Goal: Task Accomplishment & Management: Use online tool/utility

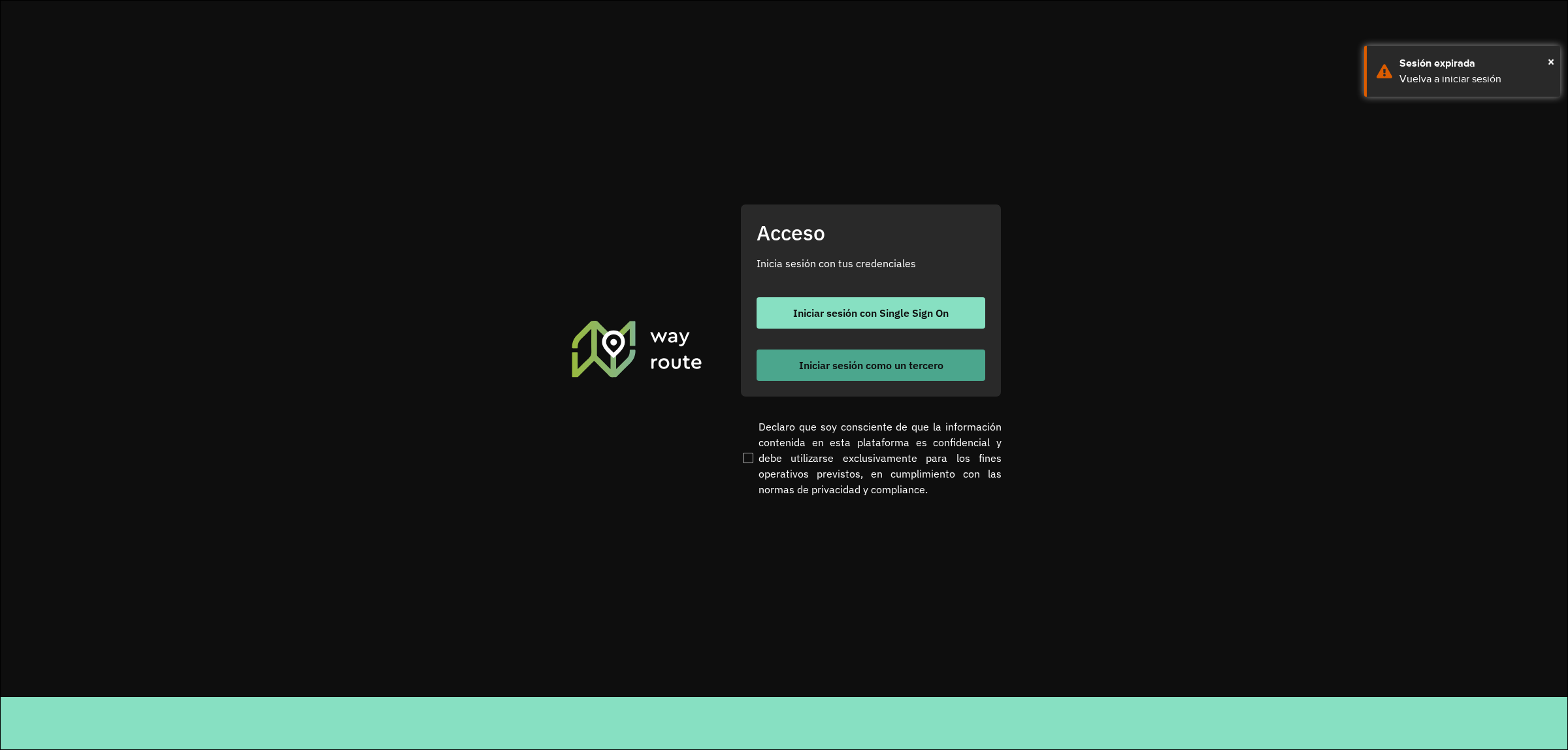
click at [900, 366] on span "Iniciar sesión como un tercero" at bounding box center [871, 365] width 144 height 10
click at [842, 367] on span "Iniciar sesión como un tercero" at bounding box center [871, 365] width 144 height 10
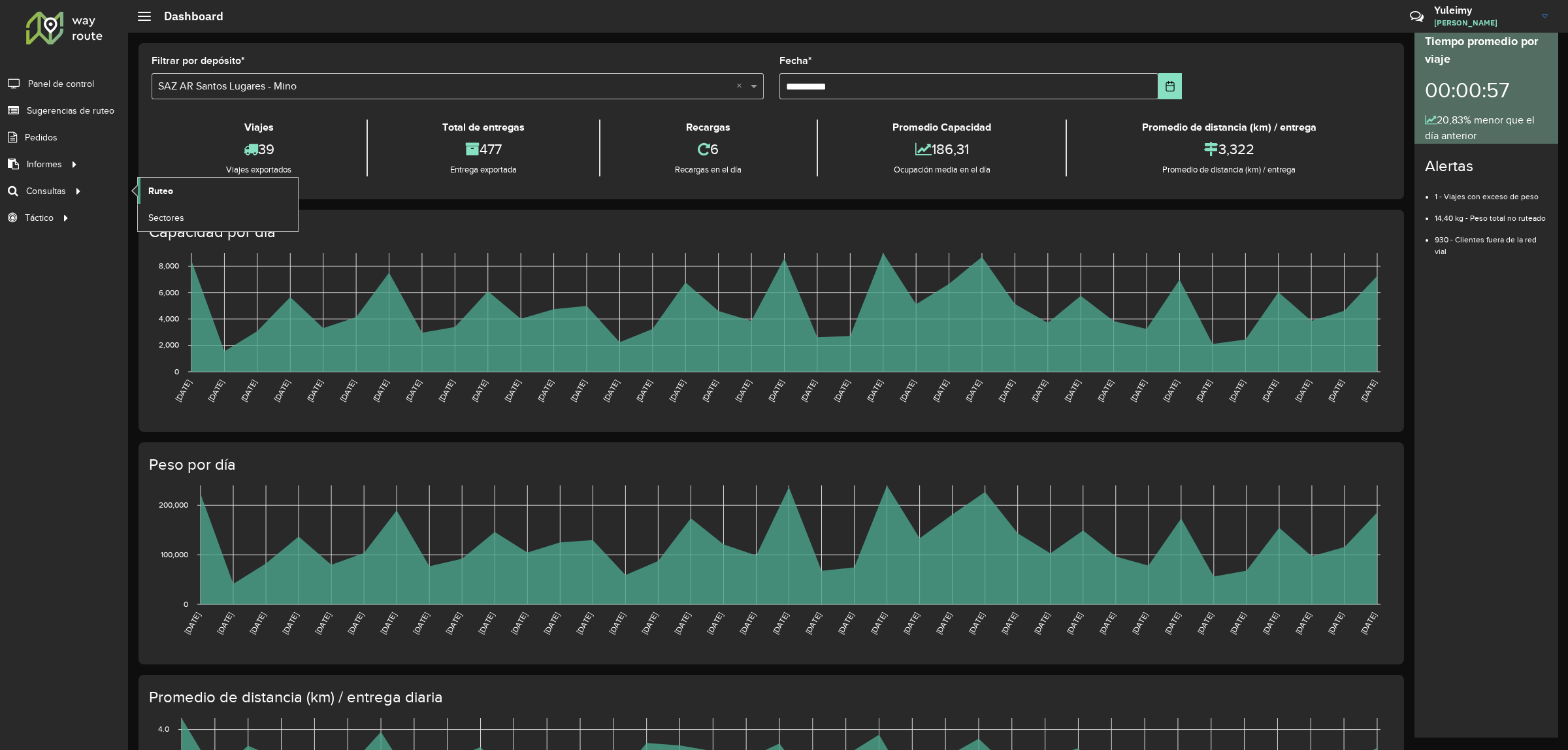
click at [165, 189] on span "Ruteo" at bounding box center [160, 191] width 25 height 14
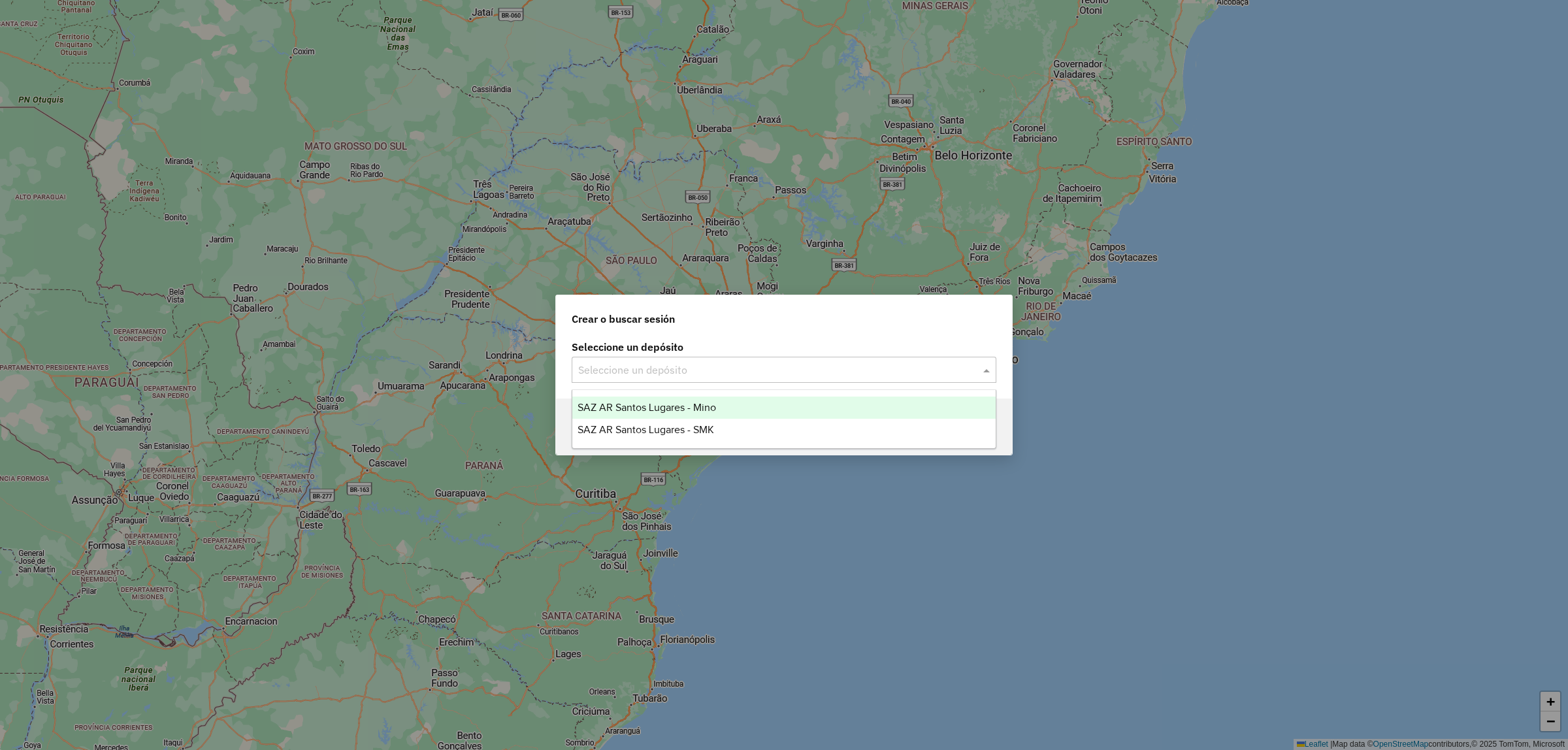
click at [639, 380] on div "Seleccione un depósito" at bounding box center [784, 369] width 425 height 26
click at [667, 407] on span "SAZ AR Santos Lugares - Mino" at bounding box center [646, 407] width 138 height 11
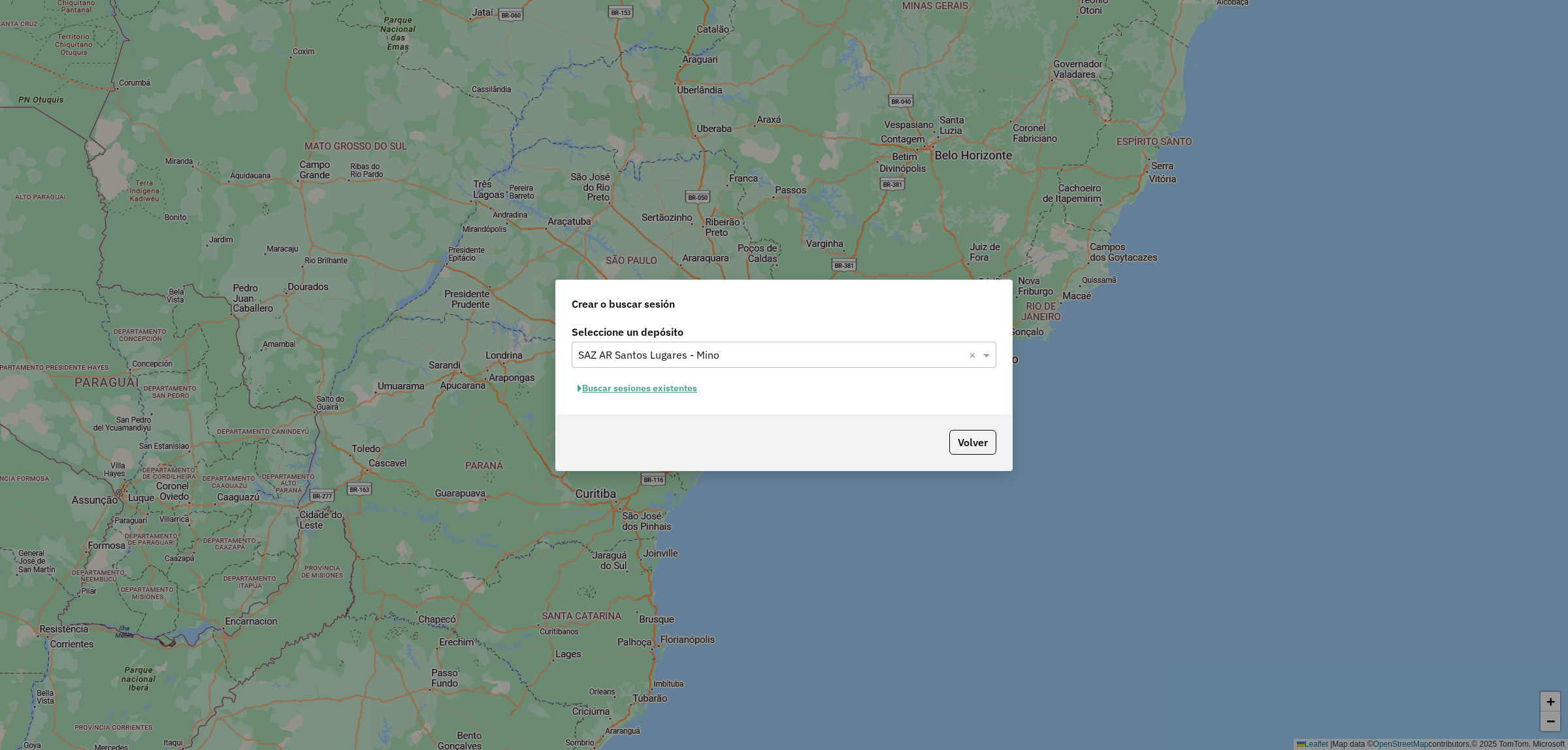
click at [668, 389] on button "Buscar sesiones existentes" at bounding box center [637, 389] width 131 height 20
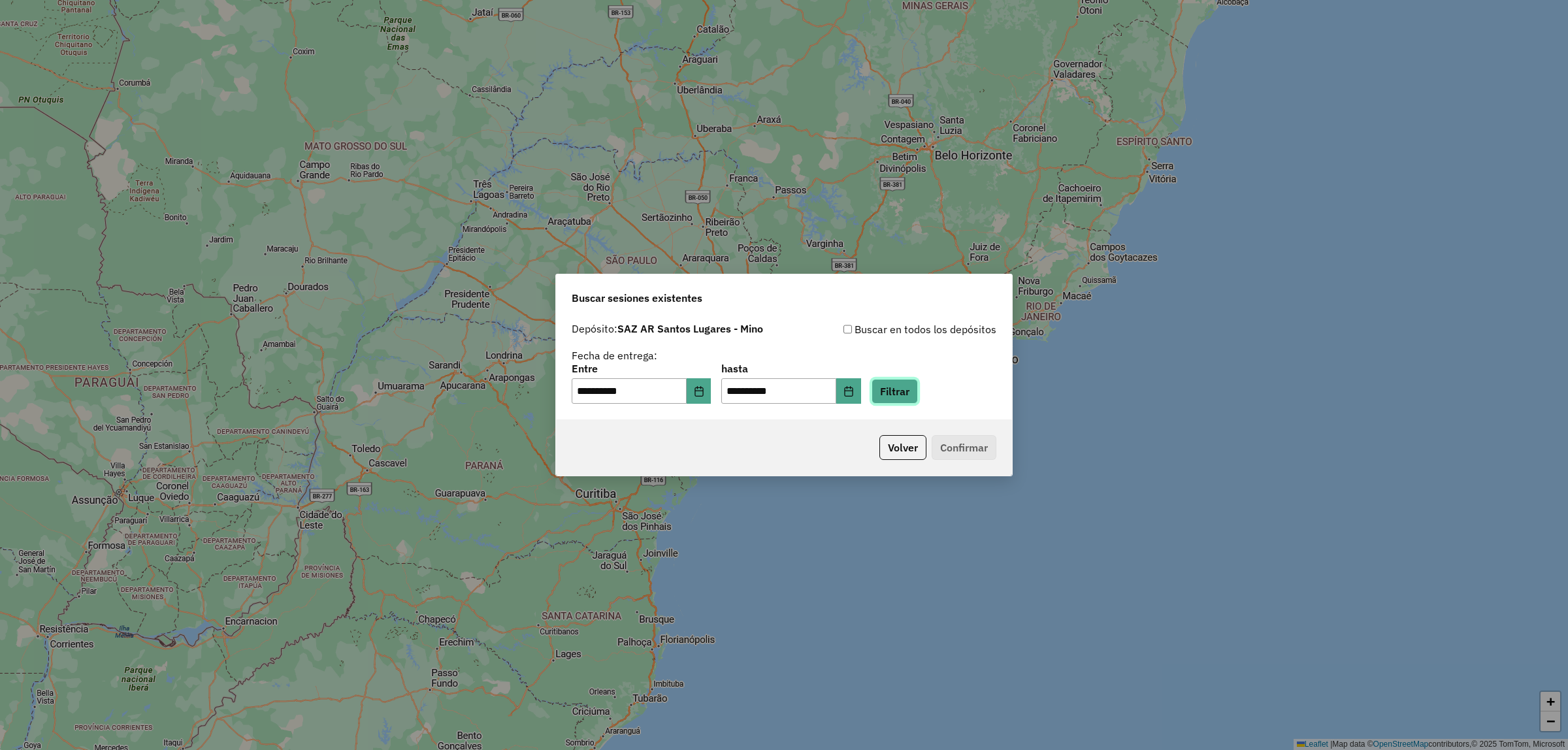
click at [918, 395] on button "Filtrar" at bounding box center [894, 390] width 46 height 25
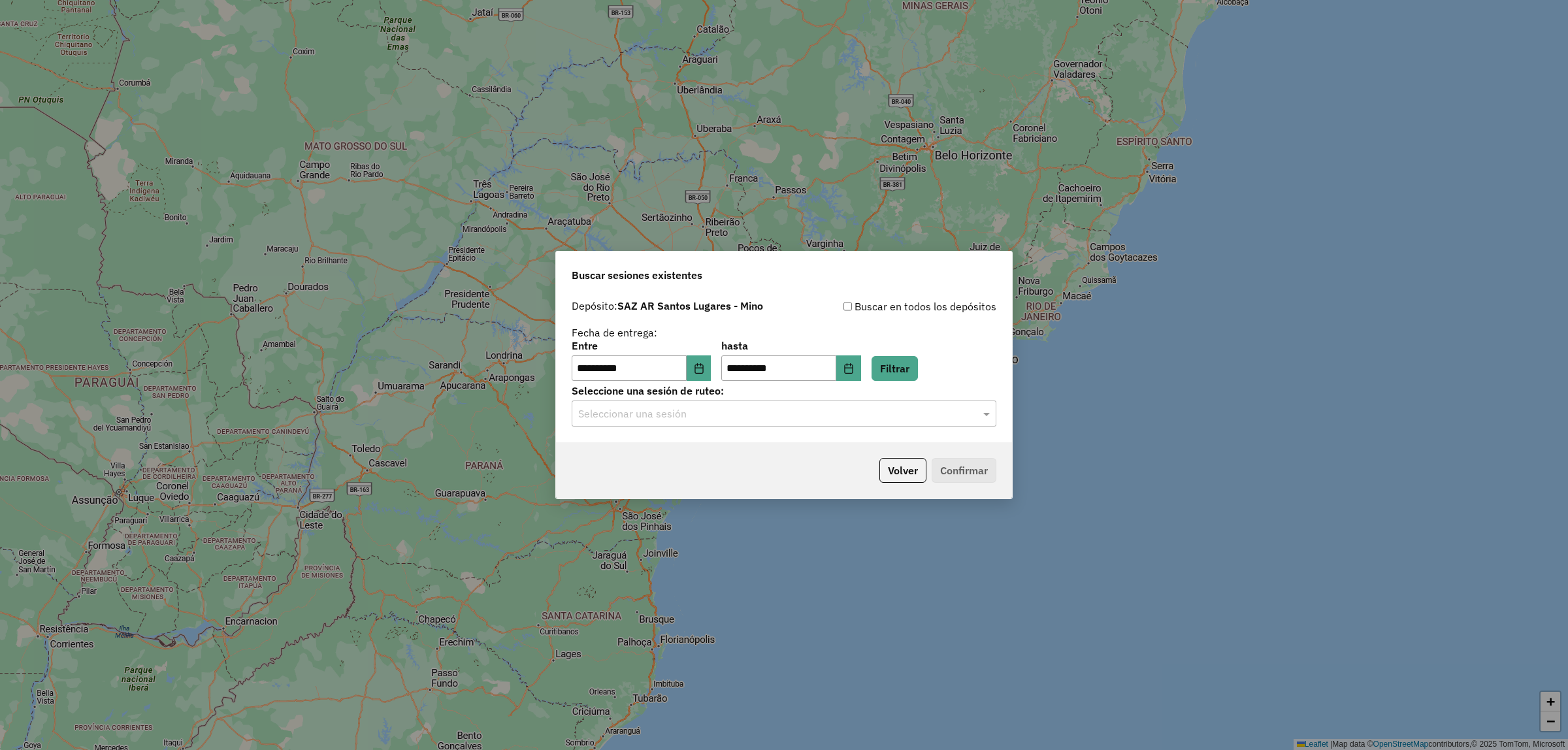
click at [680, 417] on input "text" at bounding box center [771, 414] width 385 height 15
click at [680, 443] on div "1274139 - 12/09/2025 17:54" at bounding box center [784, 452] width 424 height 22
click at [975, 464] on button "Confirmar" at bounding box center [964, 470] width 65 height 25
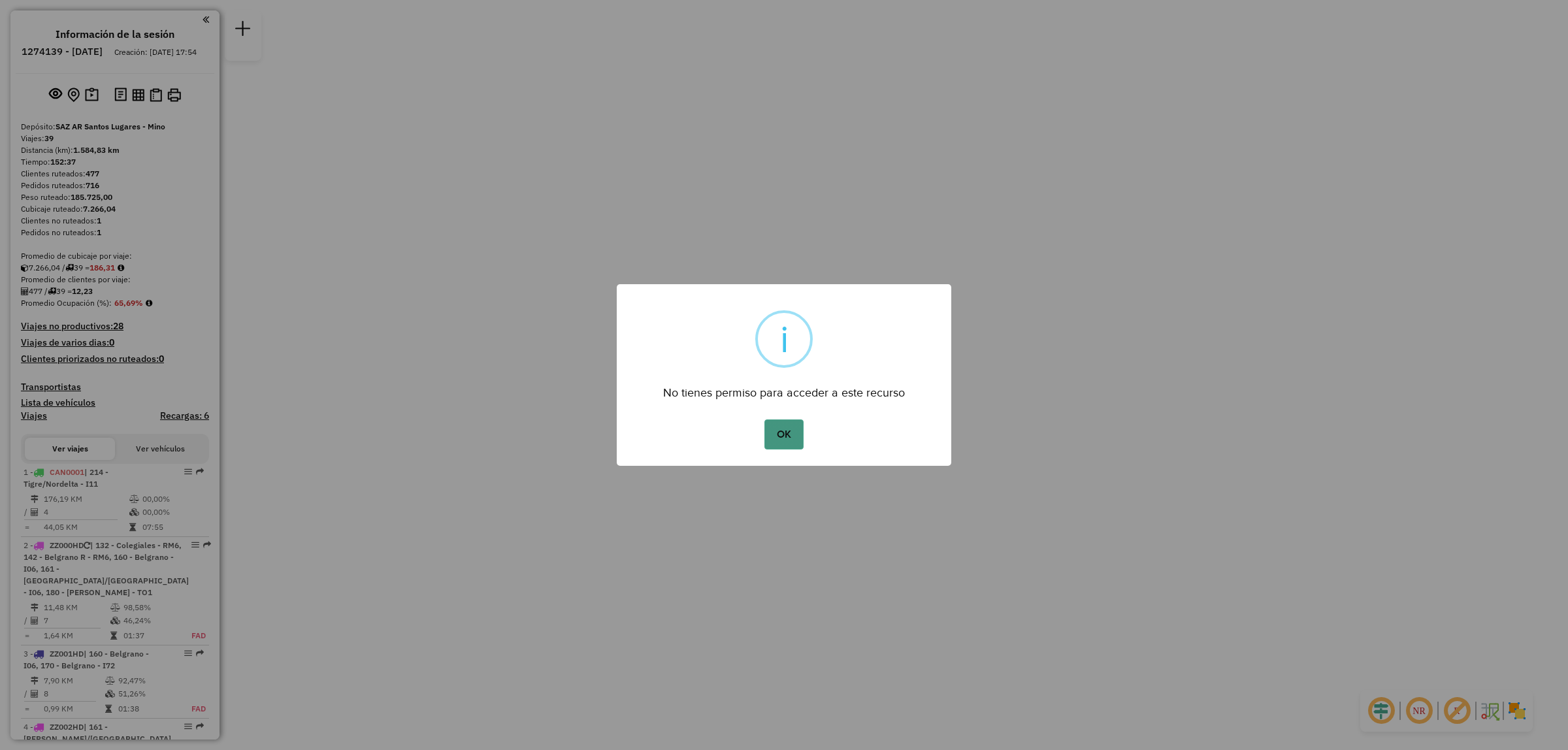
click at [781, 422] on button "OK" at bounding box center [784, 434] width 38 height 30
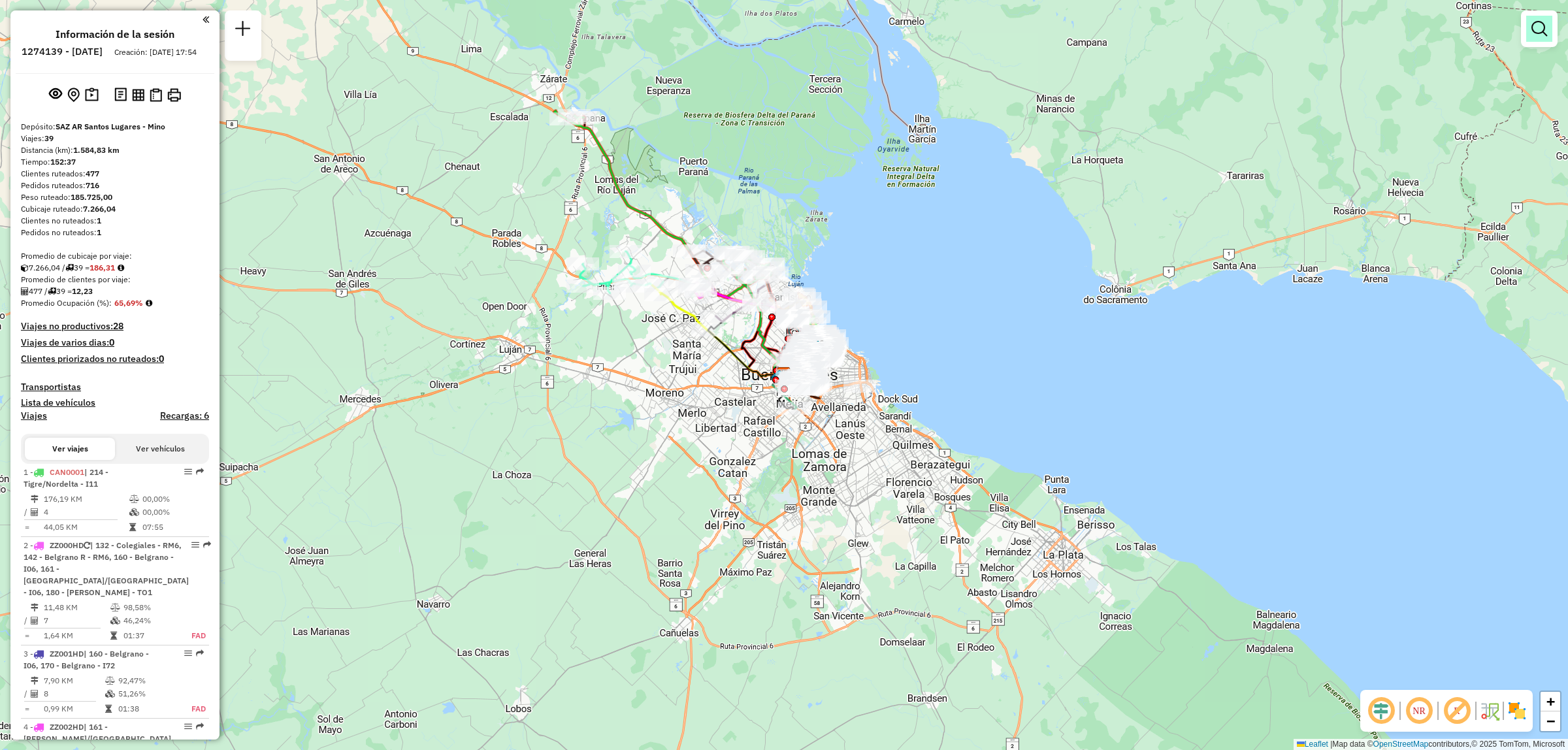
click at [1548, 33] on link at bounding box center [1539, 28] width 26 height 26
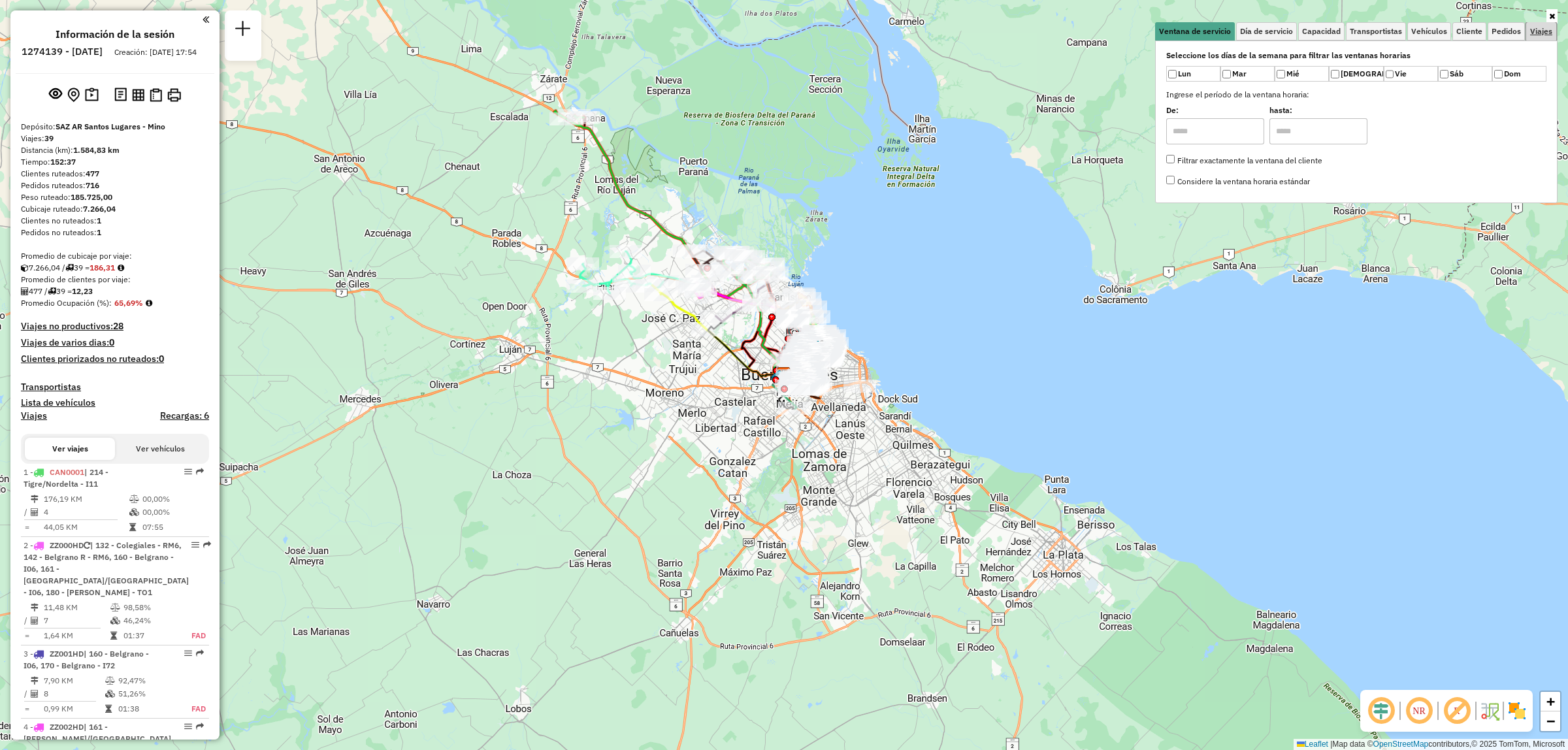
click at [1540, 37] on link "Viajes" at bounding box center [1541, 31] width 30 height 18
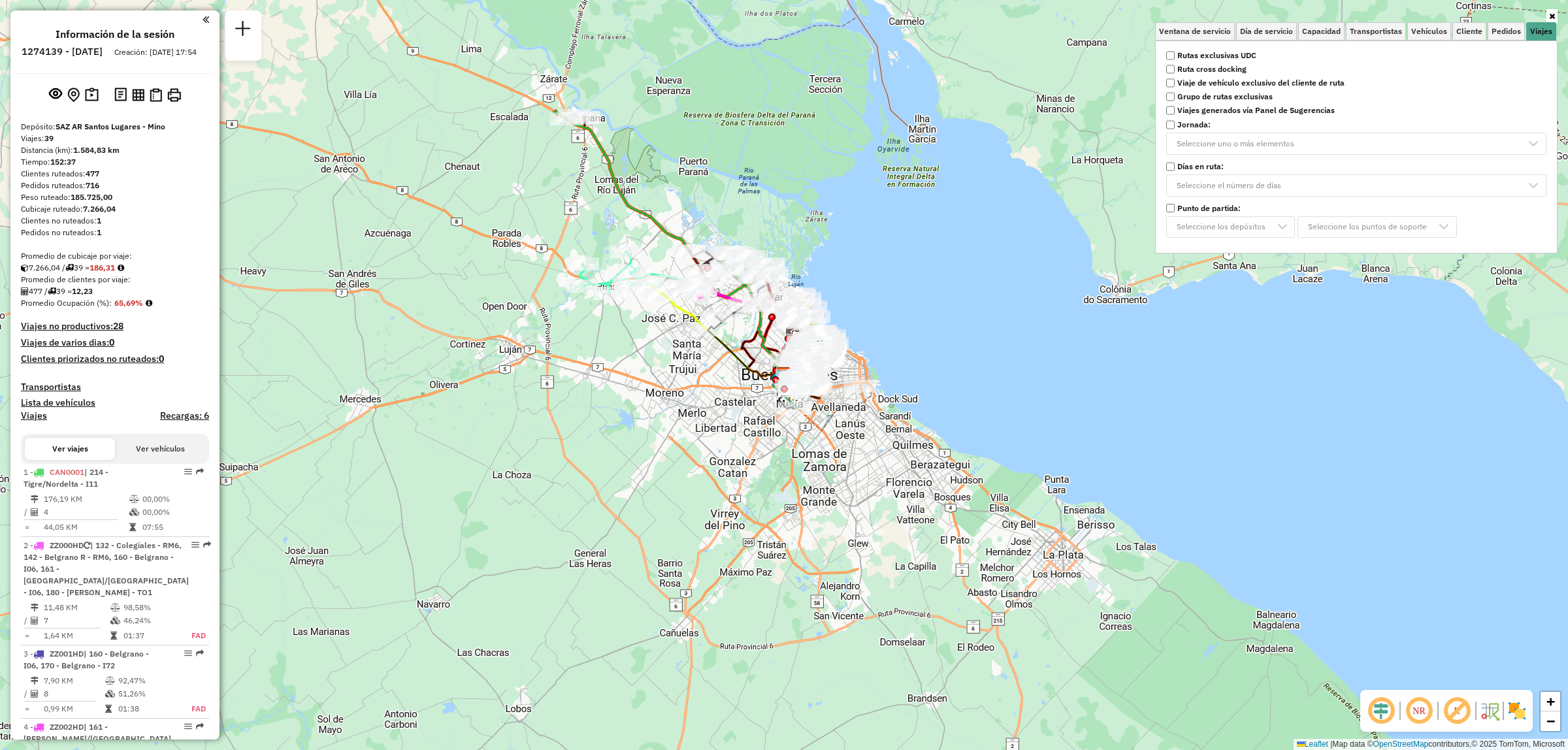
click at [1206, 55] on strong "Rutas exclusivas UDC" at bounding box center [1217, 55] width 79 height 12
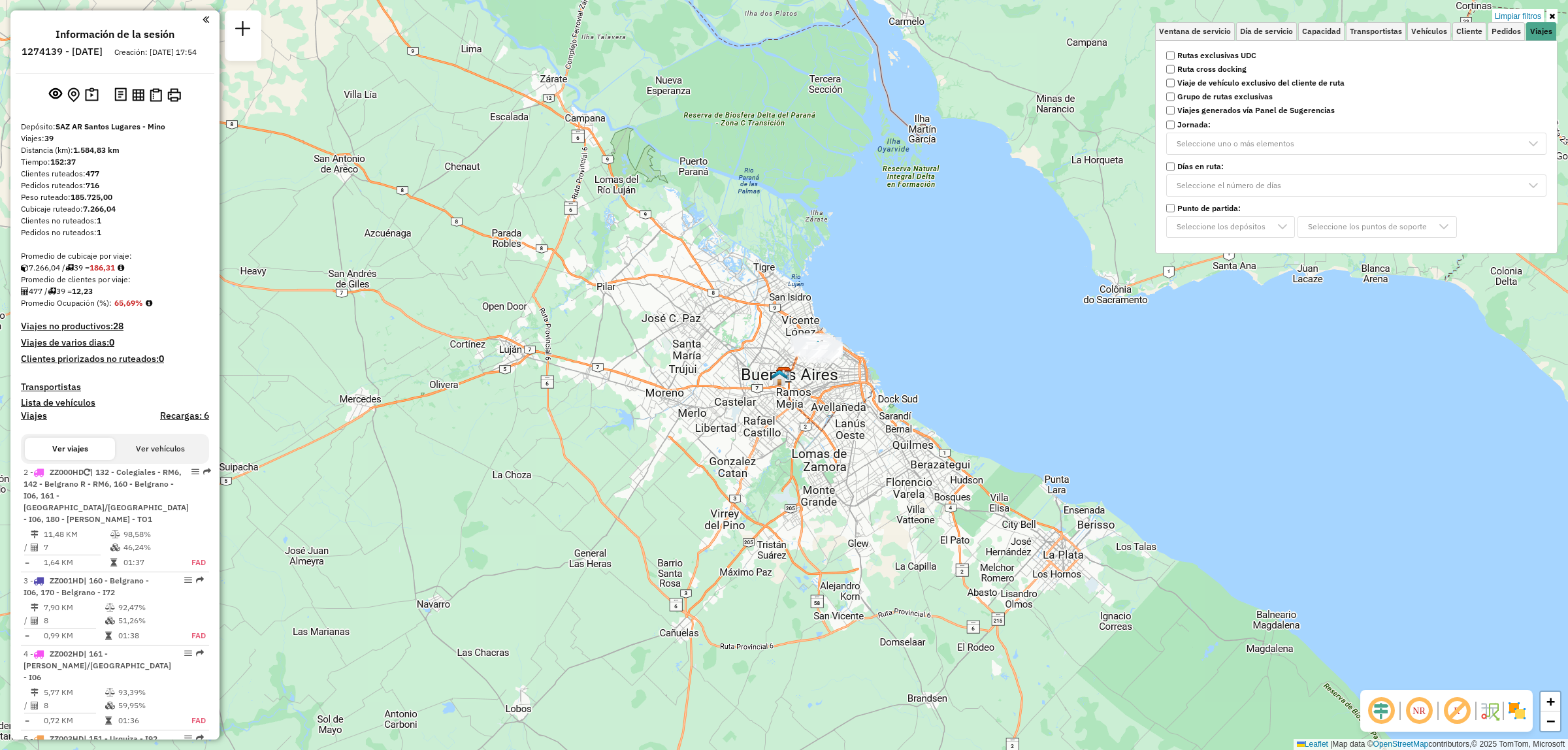
click at [894, 278] on div "Limpiar filtros Ventana de servicio Día de servicio Capacidad Transportistas Ve…" at bounding box center [784, 375] width 1568 height 750
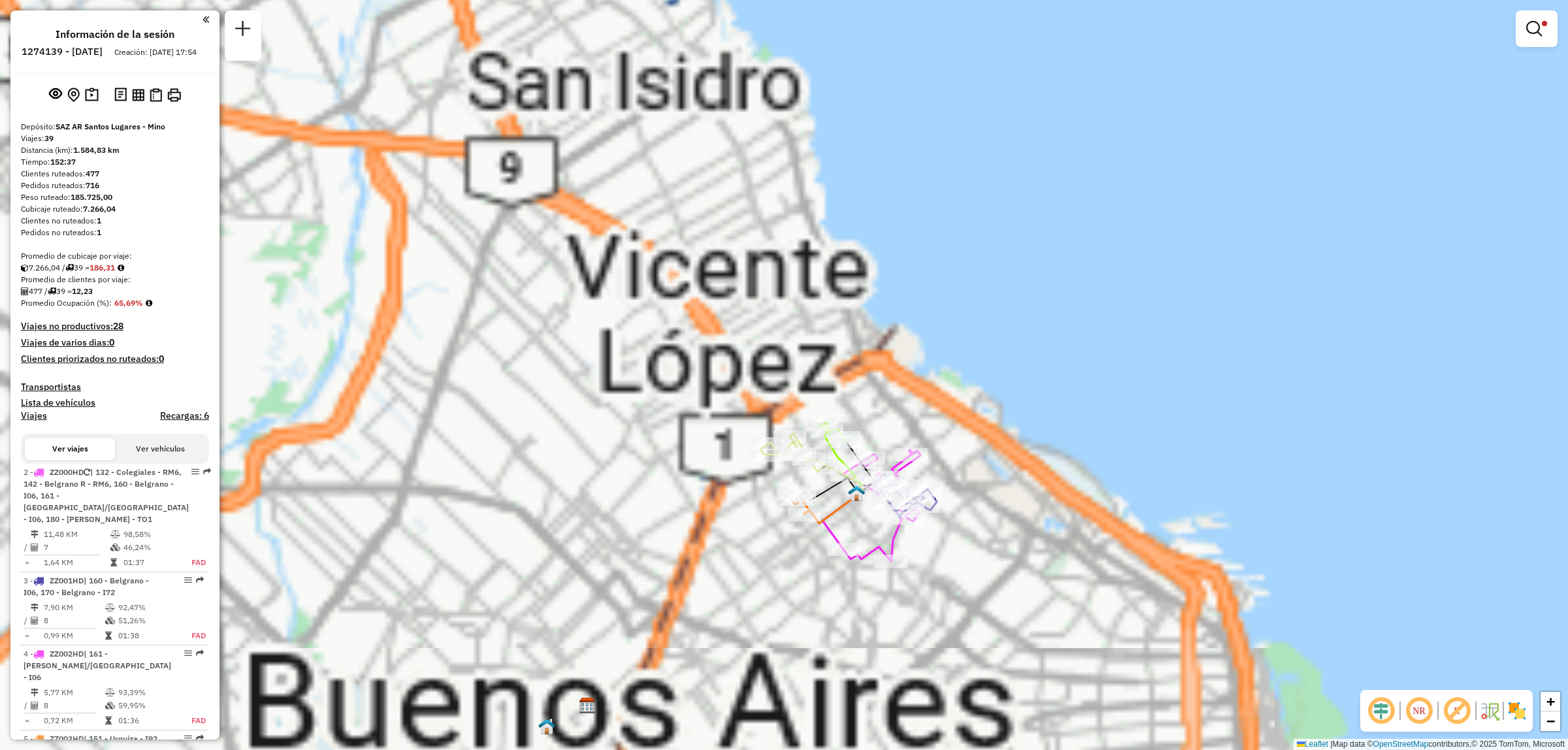
drag, startPoint x: 680, startPoint y: 358, endPoint x: 664, endPoint y: 361, distance: 16.3
click at [664, 361] on div "Limpiar filtros Ventana de servicio Día de servicio Capacidad Transportistas Ve…" at bounding box center [784, 375] width 1568 height 750
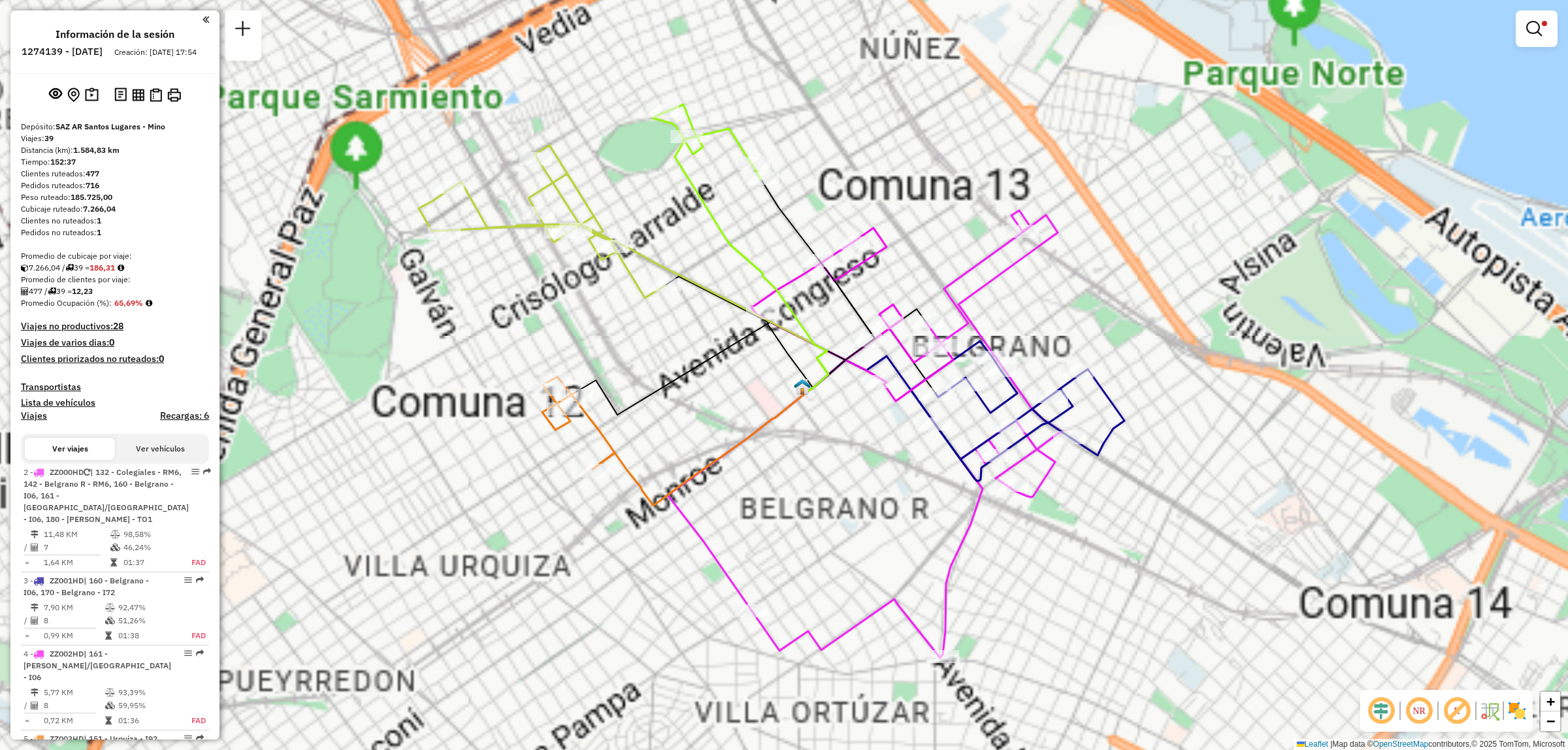
drag, startPoint x: 857, startPoint y: 488, endPoint x: 715, endPoint y: 426, distance: 154.9
click at [715, 426] on div "Limpiar filtros Ventana de servicio Día de servicio Capacidad Transportistas Ve…" at bounding box center [784, 375] width 1568 height 750
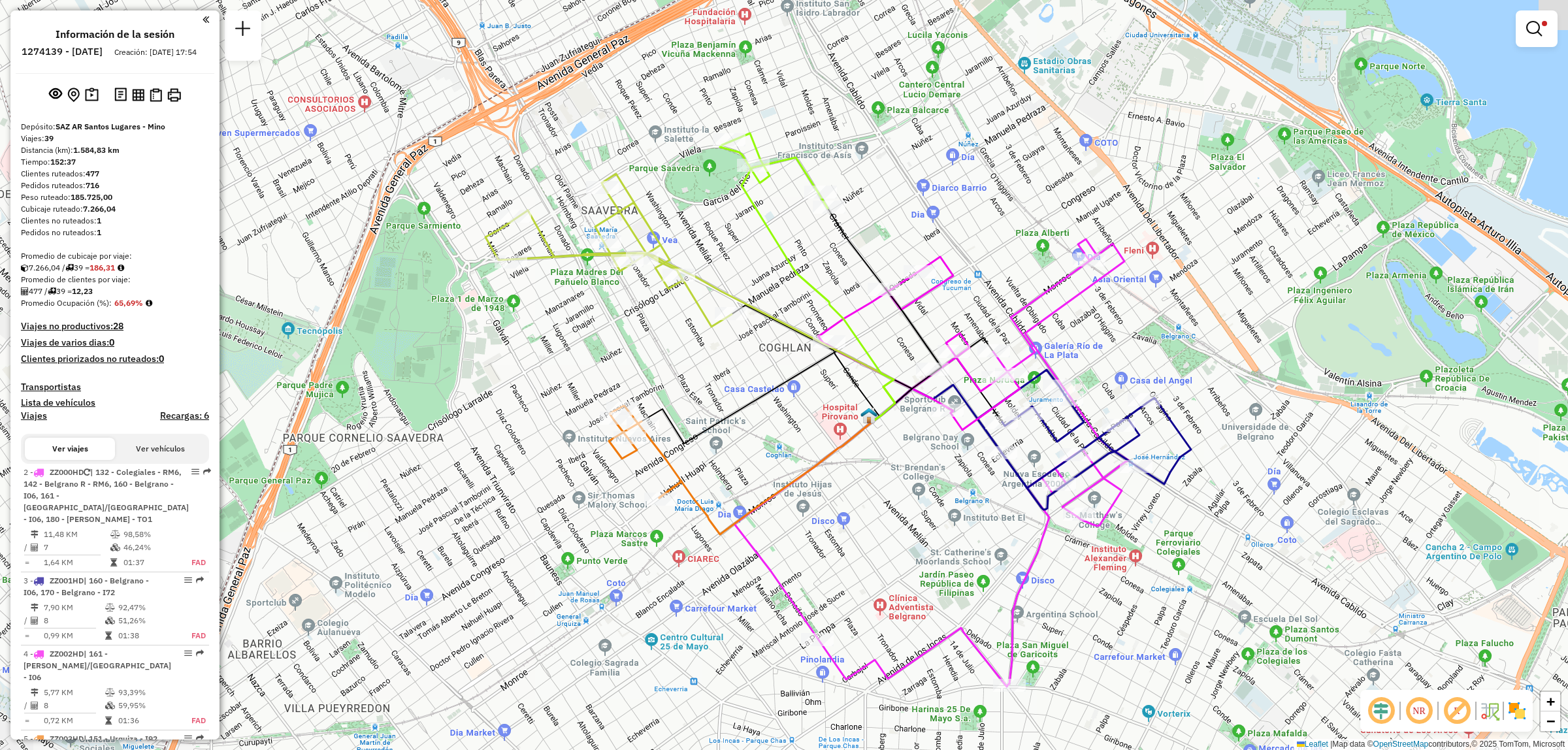
drag, startPoint x: 726, startPoint y: 387, endPoint x: 796, endPoint y: 394, distance: 70.3
click at [796, 394] on div "Limpiar filtros Ventana de servicio Día de servicio Capacidad Transportistas Ve…" at bounding box center [784, 375] width 1568 height 750
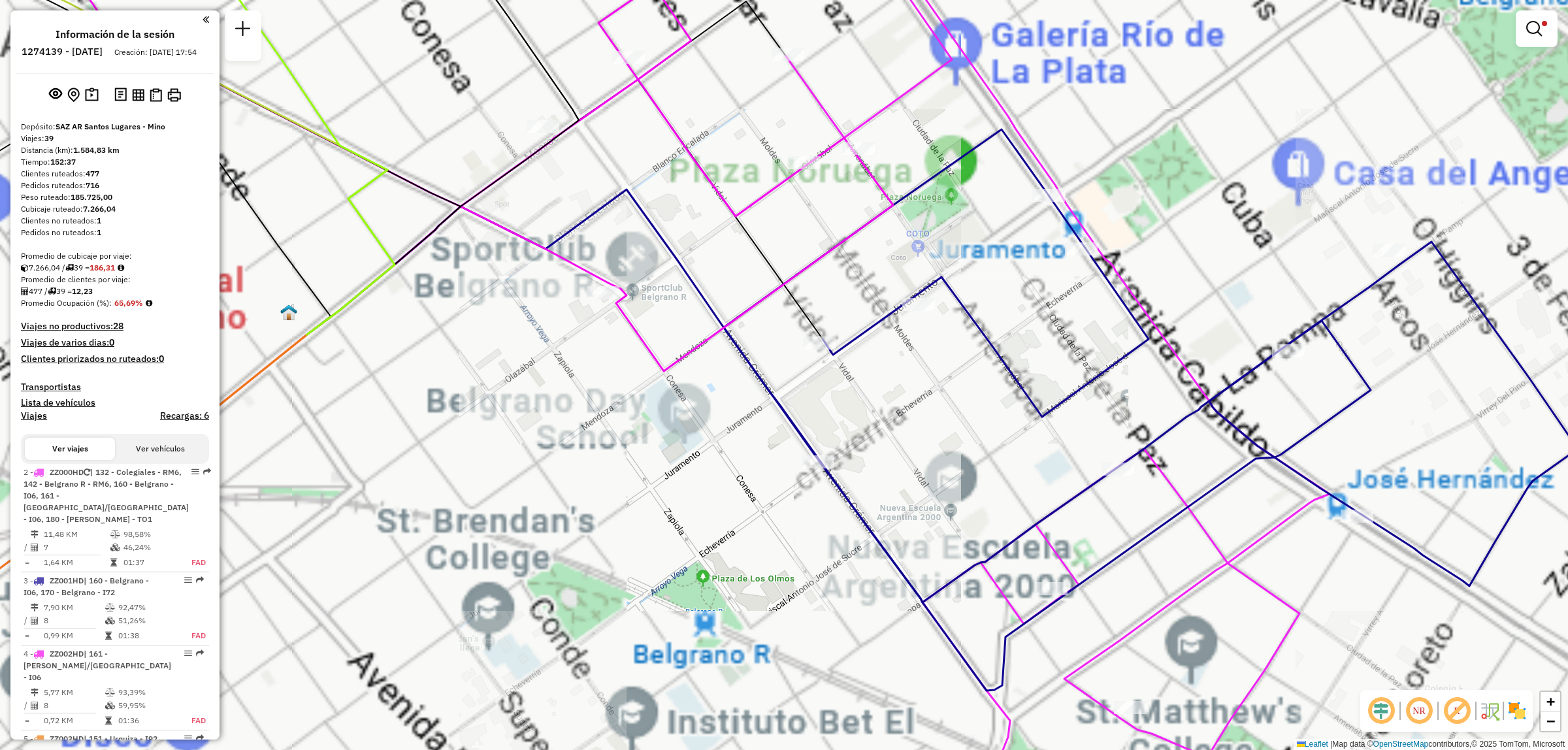
drag, startPoint x: 1024, startPoint y: 314, endPoint x: 1067, endPoint y: 484, distance: 175.4
click at [1067, 484] on div "Limpiar filtros Ventana de servicio Día de servicio Capacidad Transportistas Ve…" at bounding box center [784, 375] width 1568 height 750
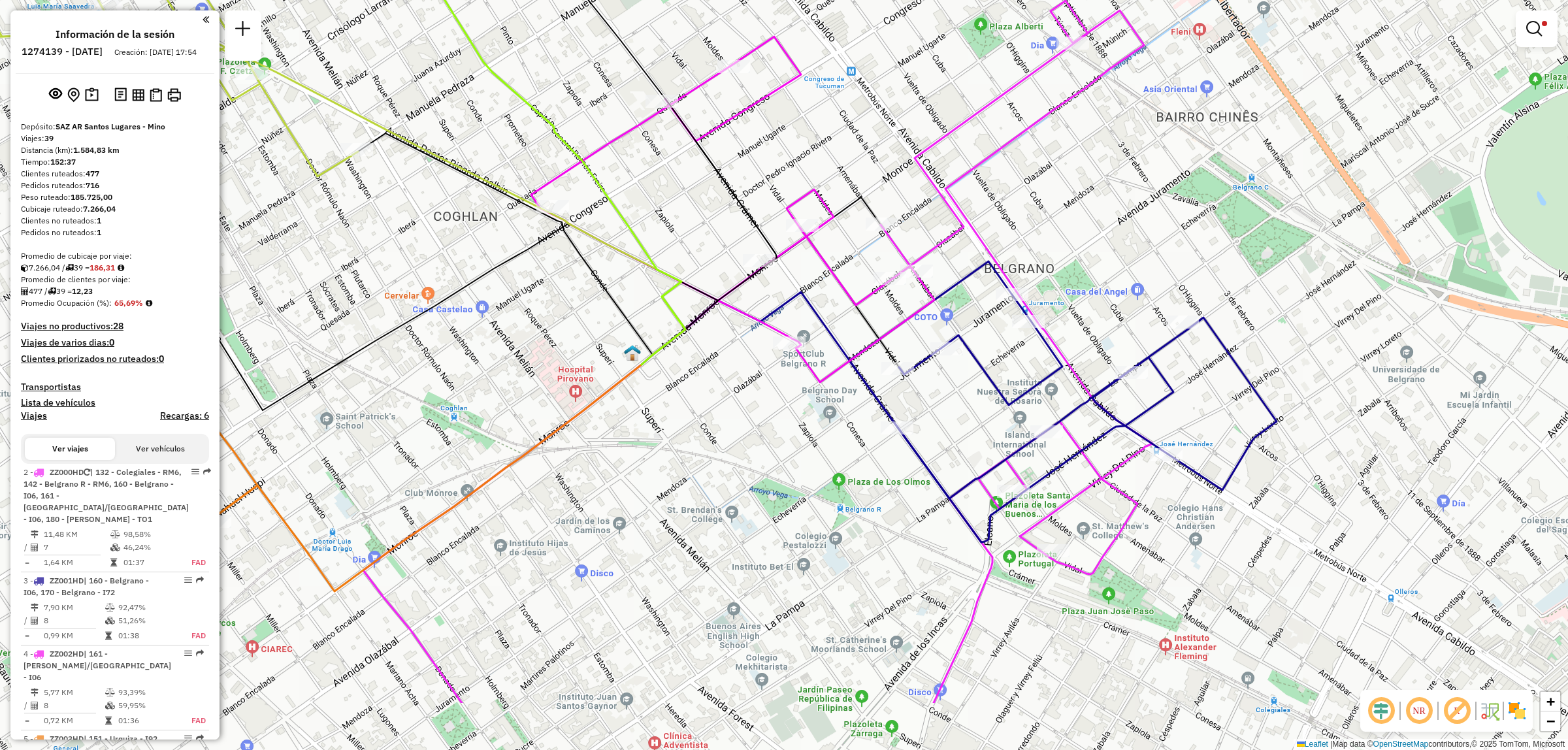
drag, startPoint x: 893, startPoint y: 591, endPoint x: 904, endPoint y: 465, distance: 126.5
click at [904, 465] on div "Limpiar filtros Ventana de servicio Día de servicio Capacidad Transportistas Ve…" at bounding box center [784, 375] width 1568 height 750
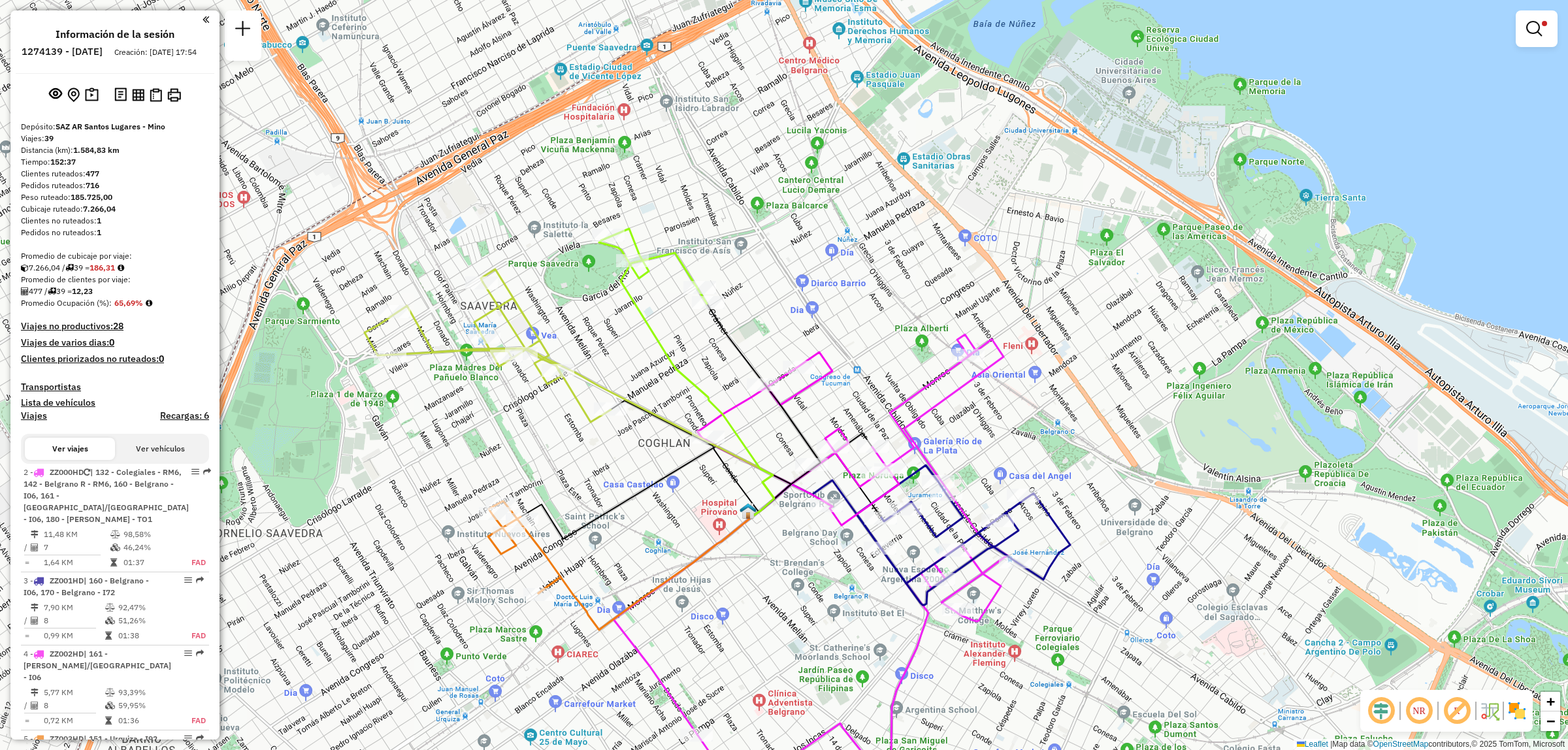
drag, startPoint x: 787, startPoint y: 446, endPoint x: 765, endPoint y: 549, distance: 105.3
click at [765, 549] on div "Limpiar filtros Ventana de servicio Día de servicio Capacidad Transportistas Ve…" at bounding box center [784, 375] width 1568 height 750
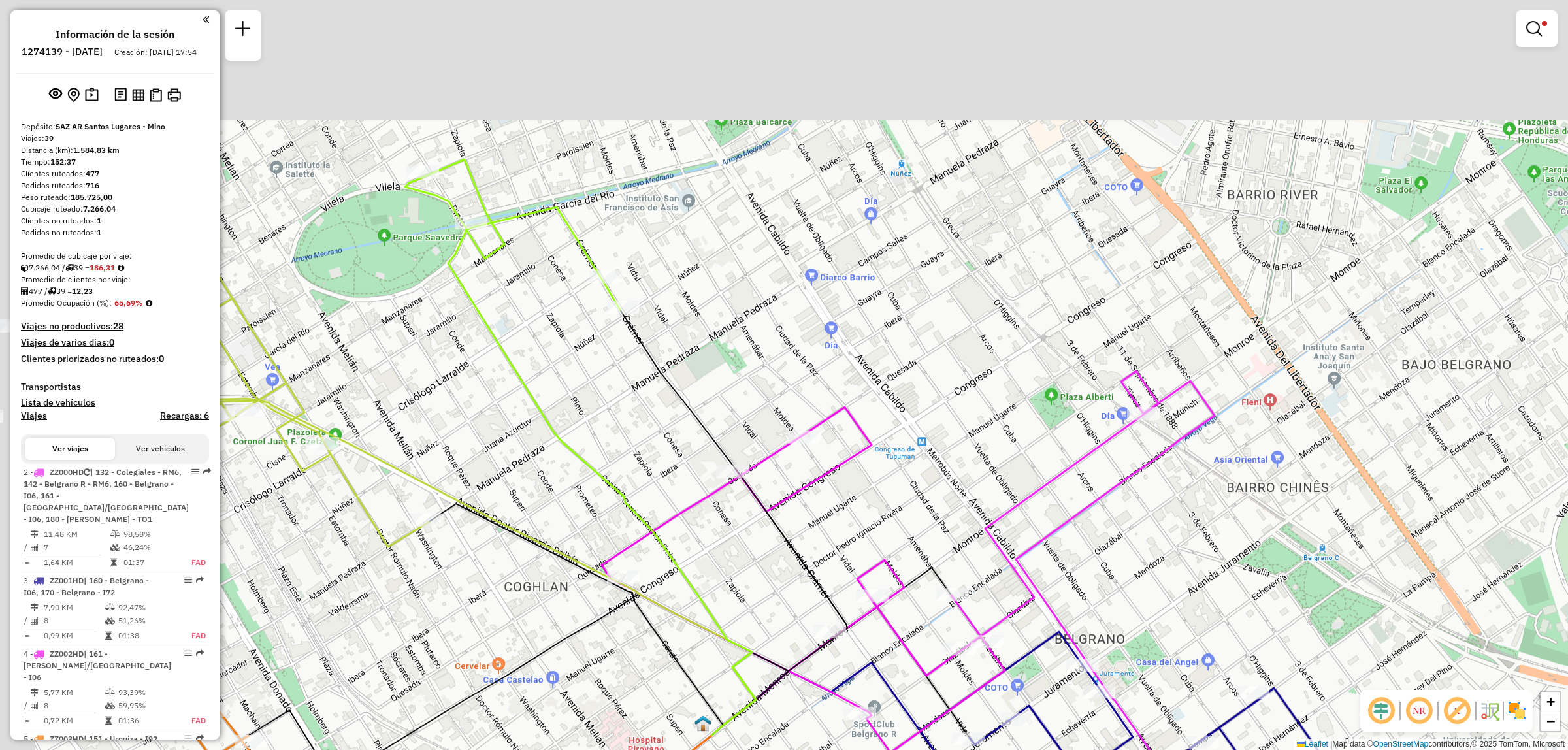
drag, startPoint x: 733, startPoint y: 331, endPoint x: 911, endPoint y: 539, distance: 273.8
click at [911, 539] on div "Limpiar filtros Ventana de servicio Día de servicio Capacidad Transportistas Ve…" at bounding box center [784, 375] width 1568 height 750
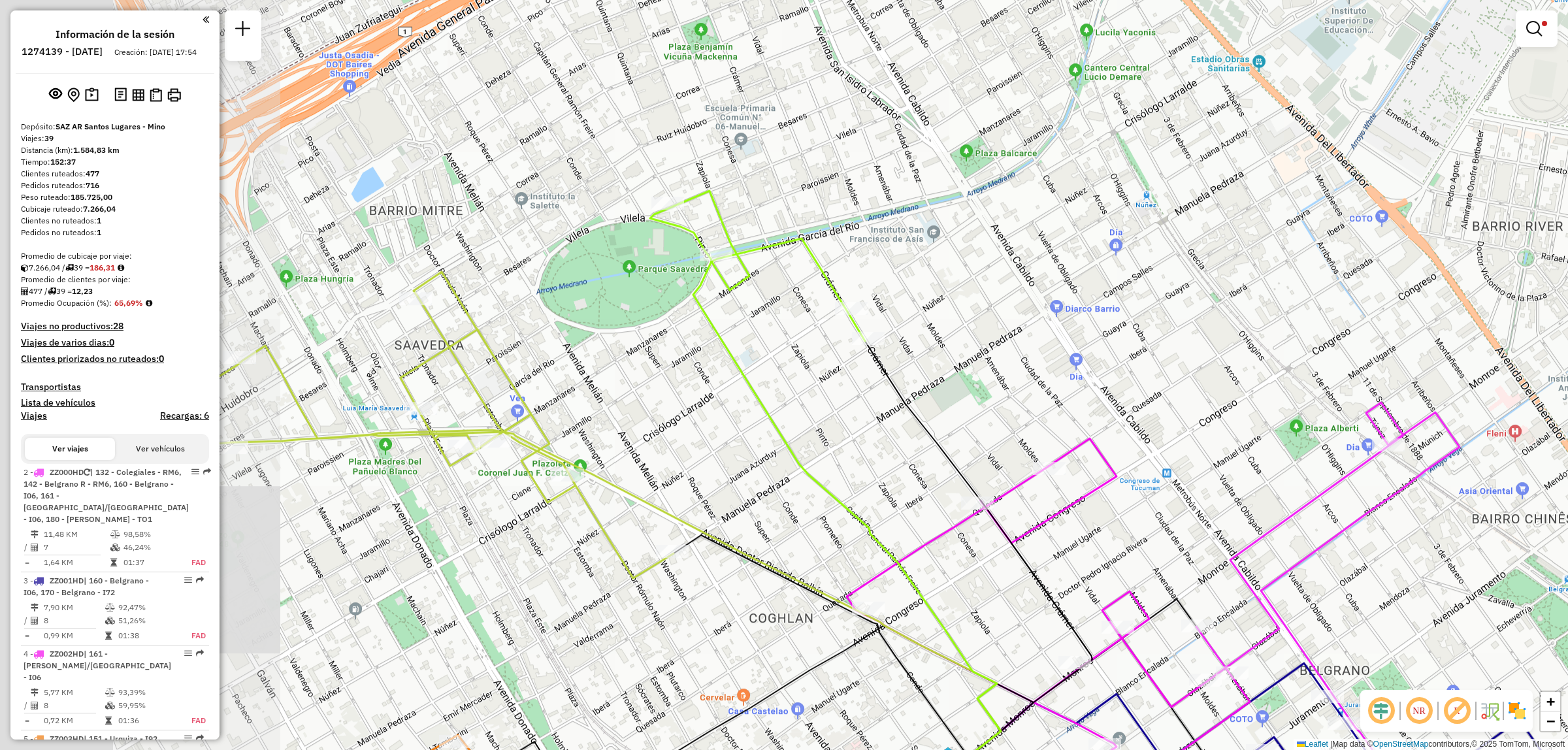
drag, startPoint x: 692, startPoint y: 442, endPoint x: 922, endPoint y: 465, distance: 231.1
click at [922, 465] on div "Limpiar filtros Ventana de servicio Día de servicio Capacidad Transportistas Ve…" at bounding box center [784, 375] width 1568 height 750
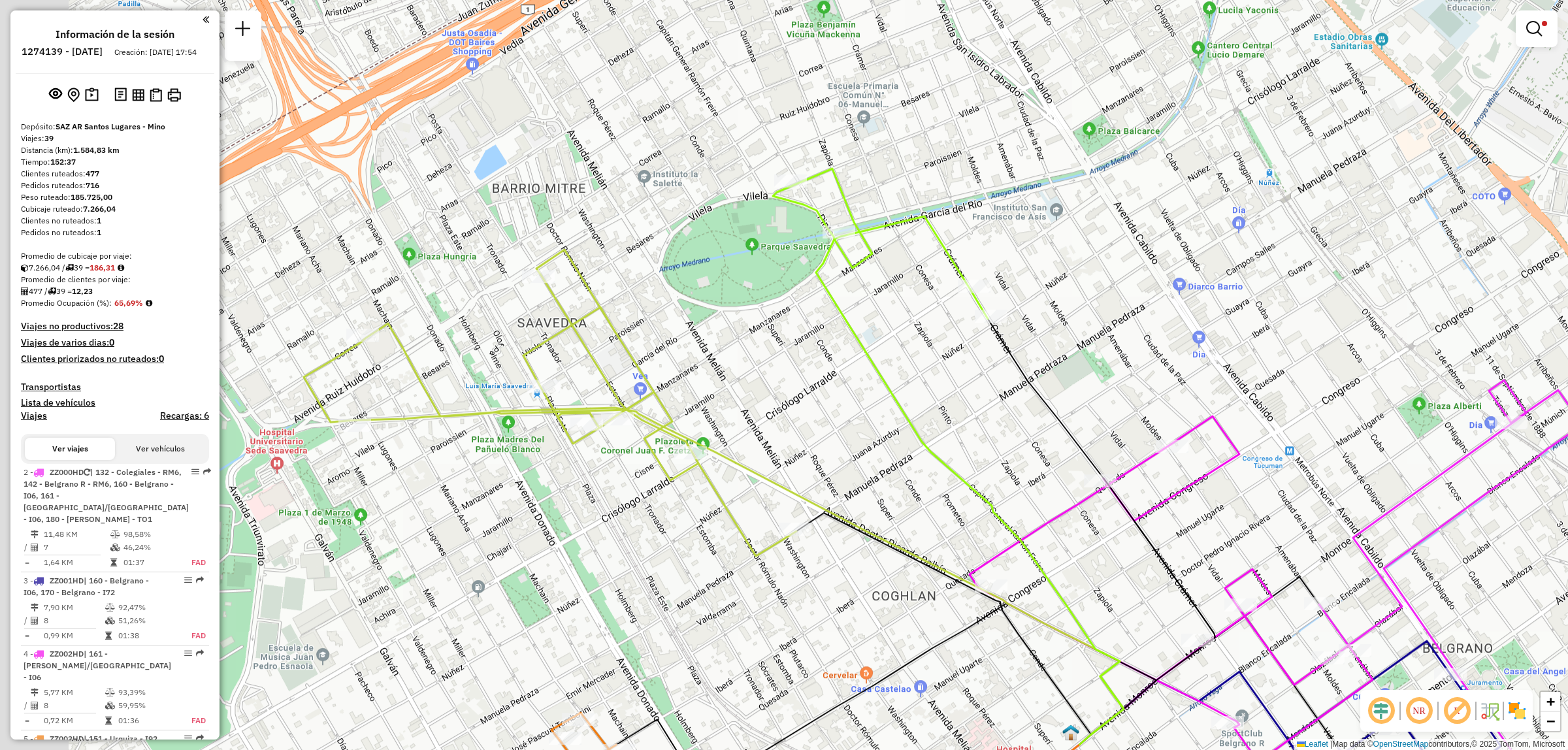
drag, startPoint x: 756, startPoint y: 521, endPoint x: 879, endPoint y: 499, distance: 125.0
click at [879, 499] on div "Limpiar filtros Ventana de servicio Día de servicio Capacidad Transportistas Ve…" at bounding box center [784, 375] width 1568 height 750
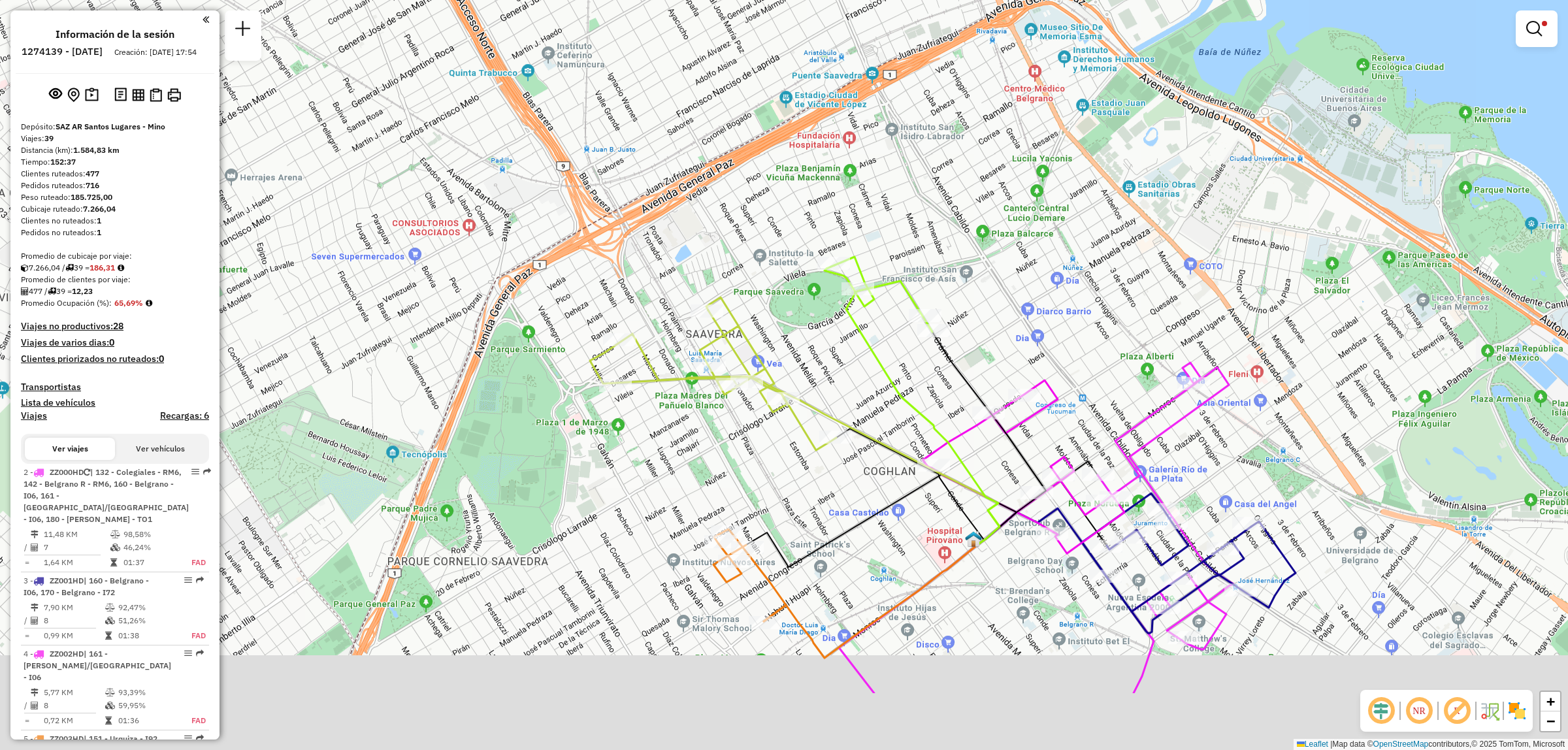
drag, startPoint x: 1024, startPoint y: 543, endPoint x: 944, endPoint y: 393, distance: 170.0
click at [944, 393] on div "Limpiar filtros Ventana de servicio Día de servicio Capacidad Transportistas Ve…" at bounding box center [784, 375] width 1568 height 750
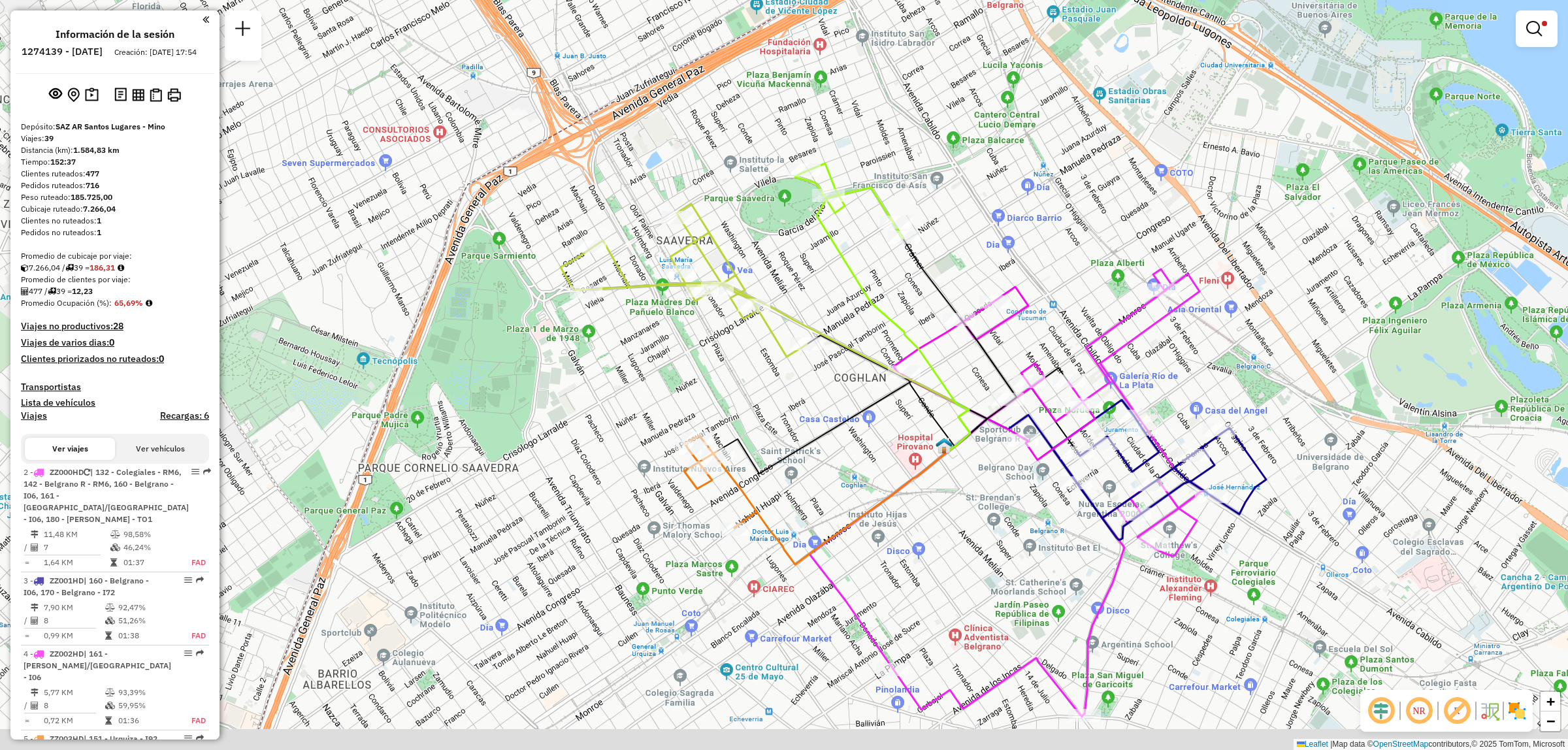
drag, startPoint x: 977, startPoint y: 527, endPoint x: 934, endPoint y: 419, distance: 116.2
click at [934, 419] on icon at bounding box center [882, 311] width 175 height 279
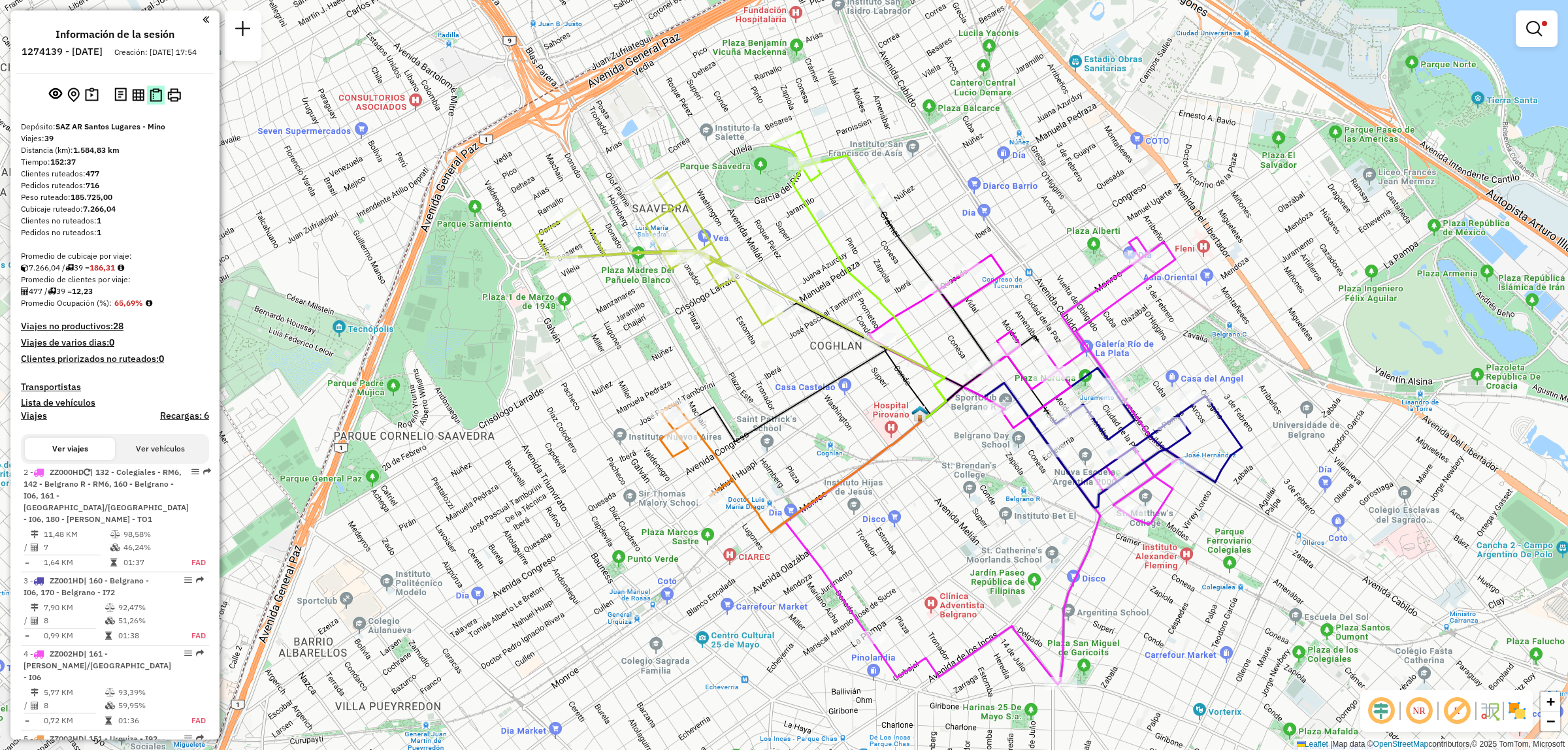
click at [160, 102] on img at bounding box center [155, 95] width 13 height 14
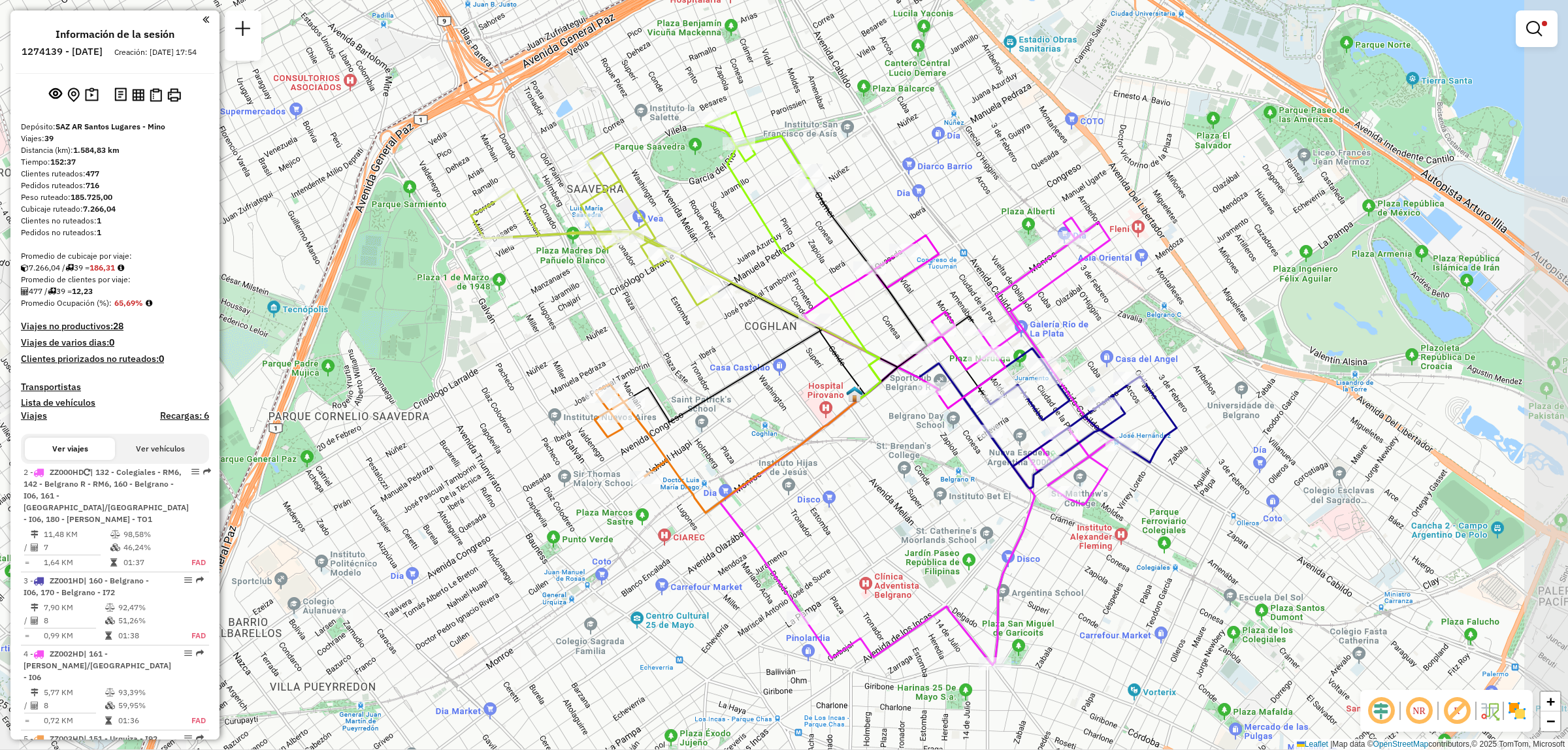
drag, startPoint x: 755, startPoint y: 350, endPoint x: 688, endPoint y: 330, distance: 69.9
click at [688, 330] on div "Limpiar filtros Ventana de servicio Día de servicio Capacidad Transportistas Ve…" at bounding box center [784, 375] width 1568 height 750
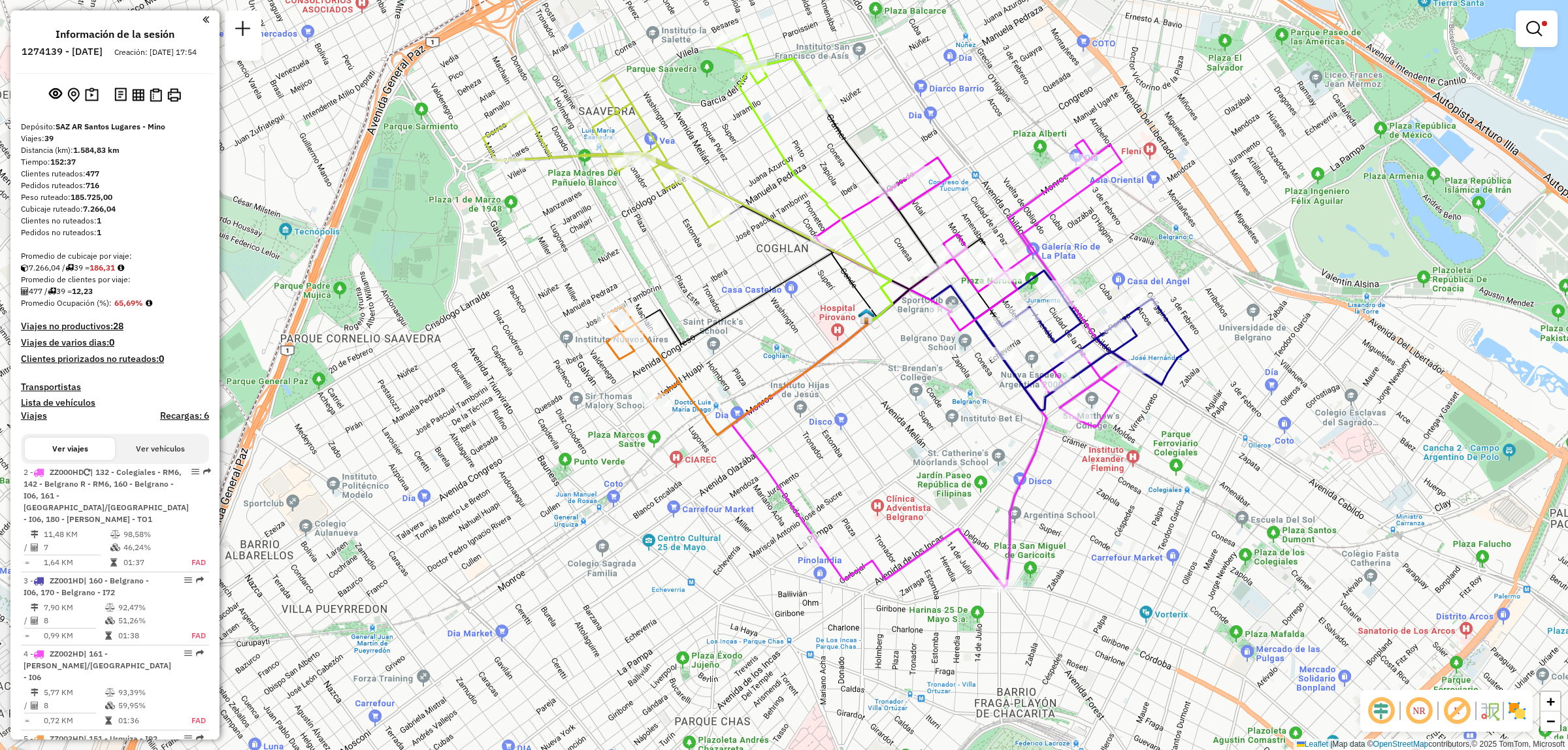
drag, startPoint x: 831, startPoint y: 376, endPoint x: 864, endPoint y: 429, distance: 62.4
click at [863, 428] on div "Limpiar filtros Ventana de servicio Día de servicio Capacidad Transportistas Ve…" at bounding box center [784, 375] width 1568 height 750
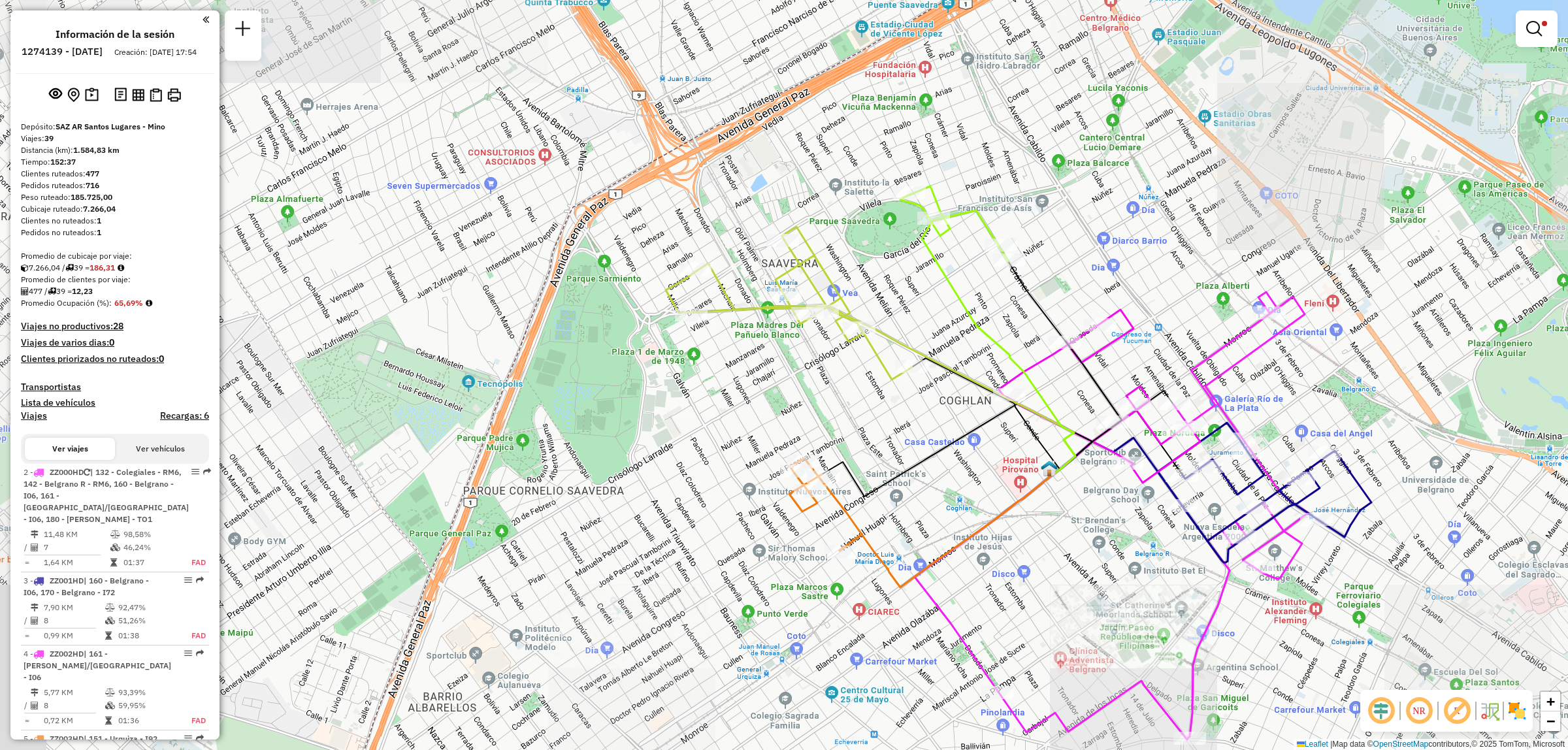
drag, startPoint x: 956, startPoint y: 627, endPoint x: 909, endPoint y: 534, distance: 104.2
click at [915, 542] on icon at bounding box center [984, 583] width 139 height 218
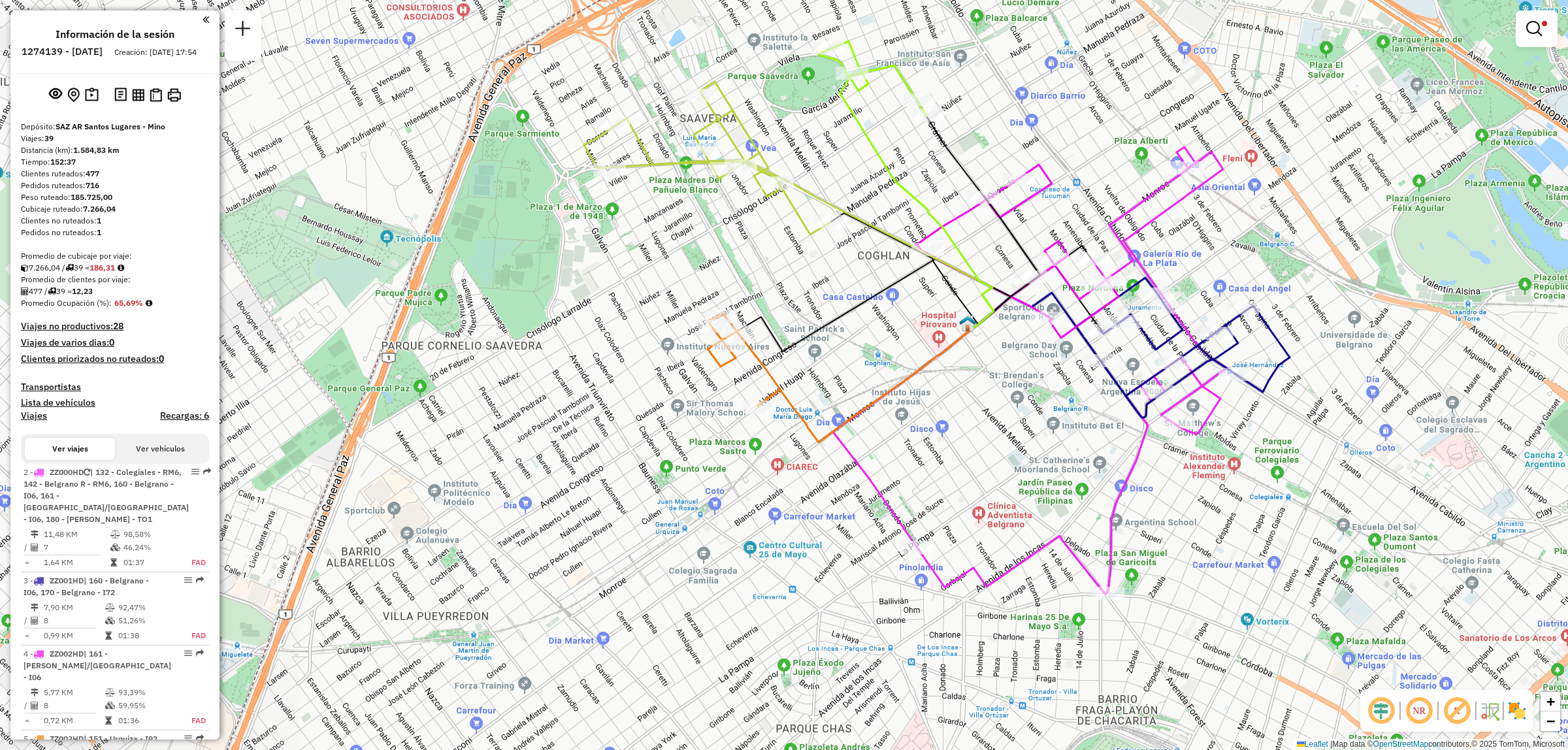
drag, startPoint x: 1013, startPoint y: 447, endPoint x: 1021, endPoint y: 488, distance: 41.8
click at [1030, 495] on div "Limpiar filtros Ventana de servicio Día de servicio Capacidad Transportistas Ve…" at bounding box center [784, 375] width 1568 height 750
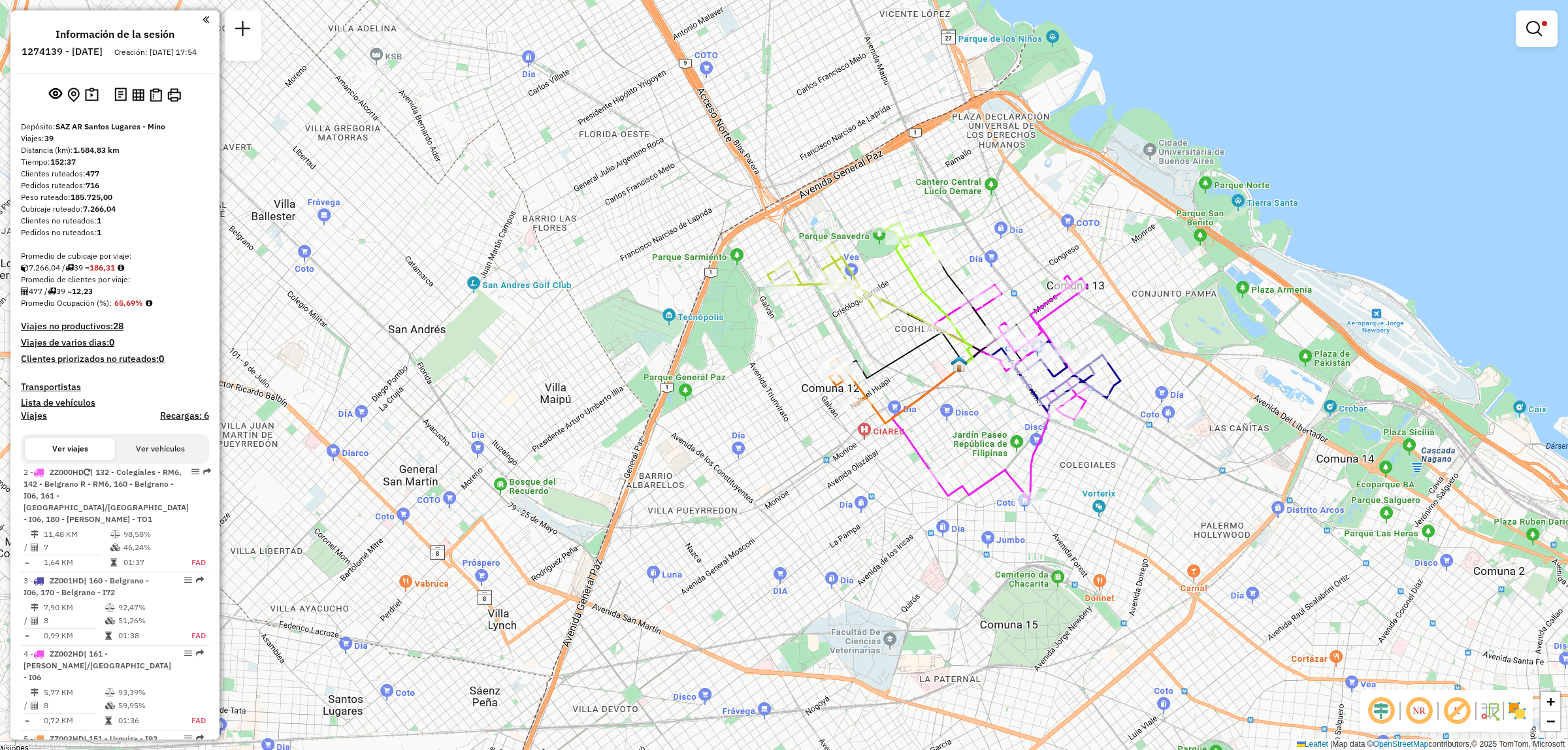
drag, startPoint x: 932, startPoint y: 387, endPoint x: 947, endPoint y: 303, distance: 85.3
click at [952, 366] on icon at bounding box center [908, 395] width 107 height 57
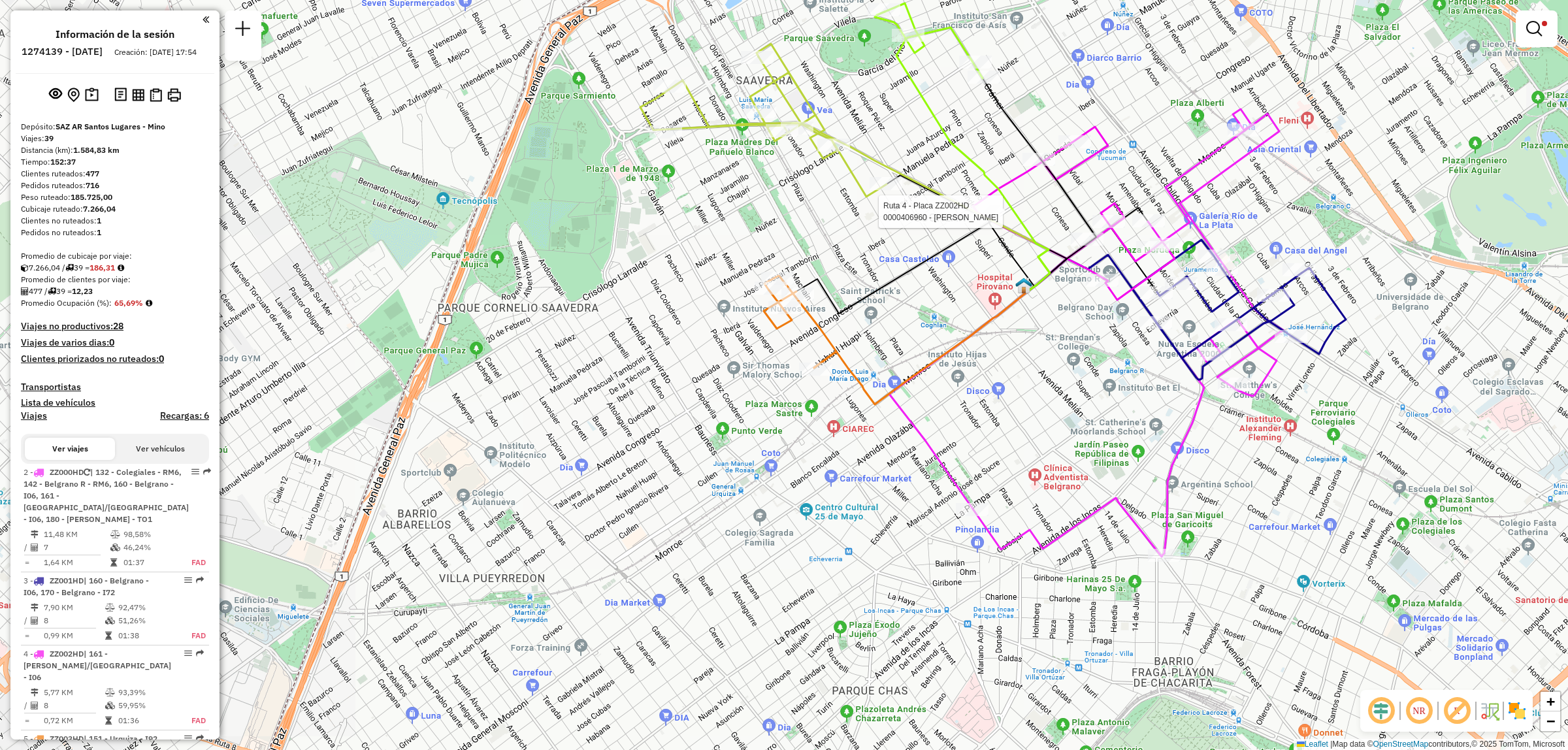
click at [975, 259] on icon at bounding box center [931, 267] width 270 height 93
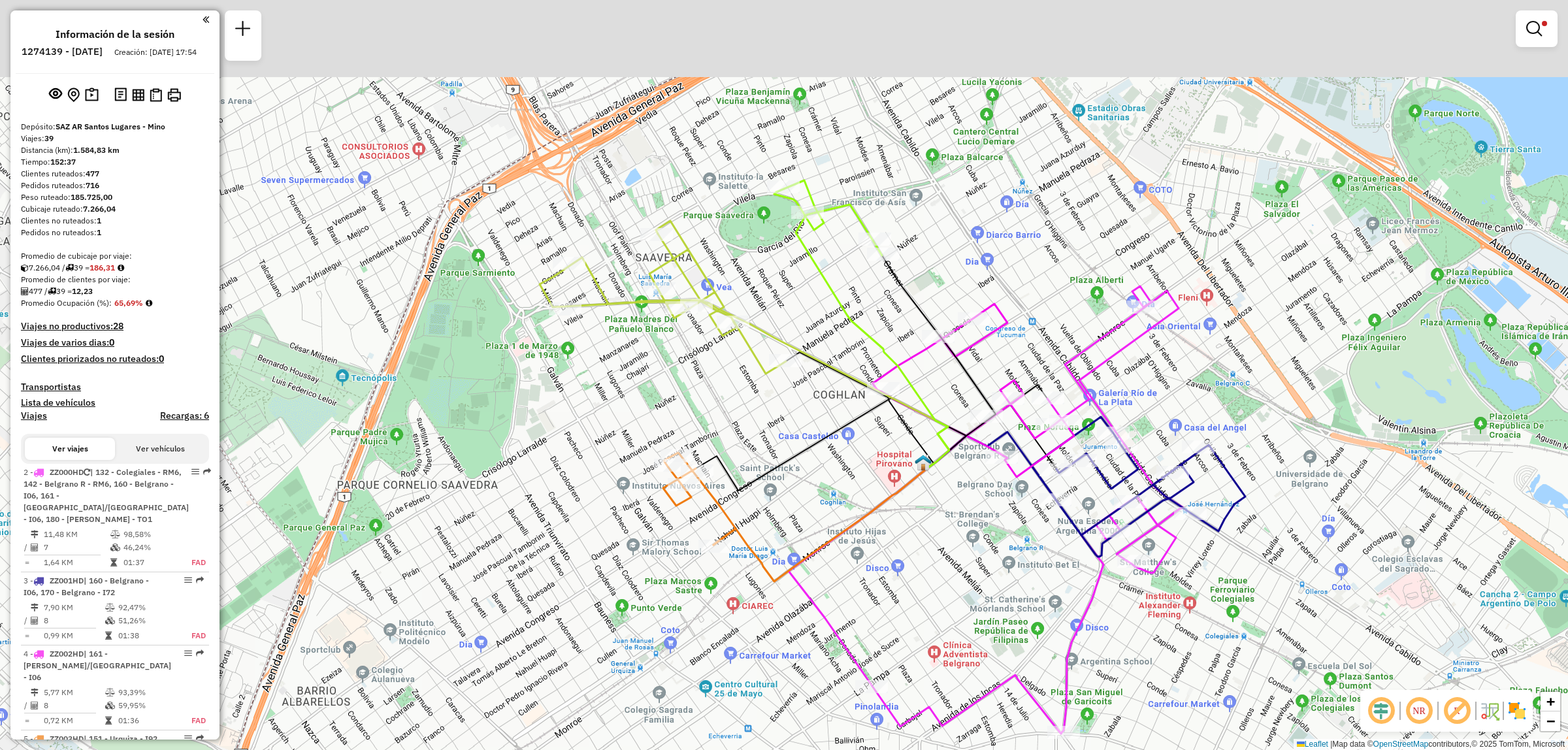
drag, startPoint x: 995, startPoint y: 280, endPoint x: 893, endPoint y: 429, distance: 180.6
click at [893, 429] on icon at bounding box center [859, 410] width 148 height 116
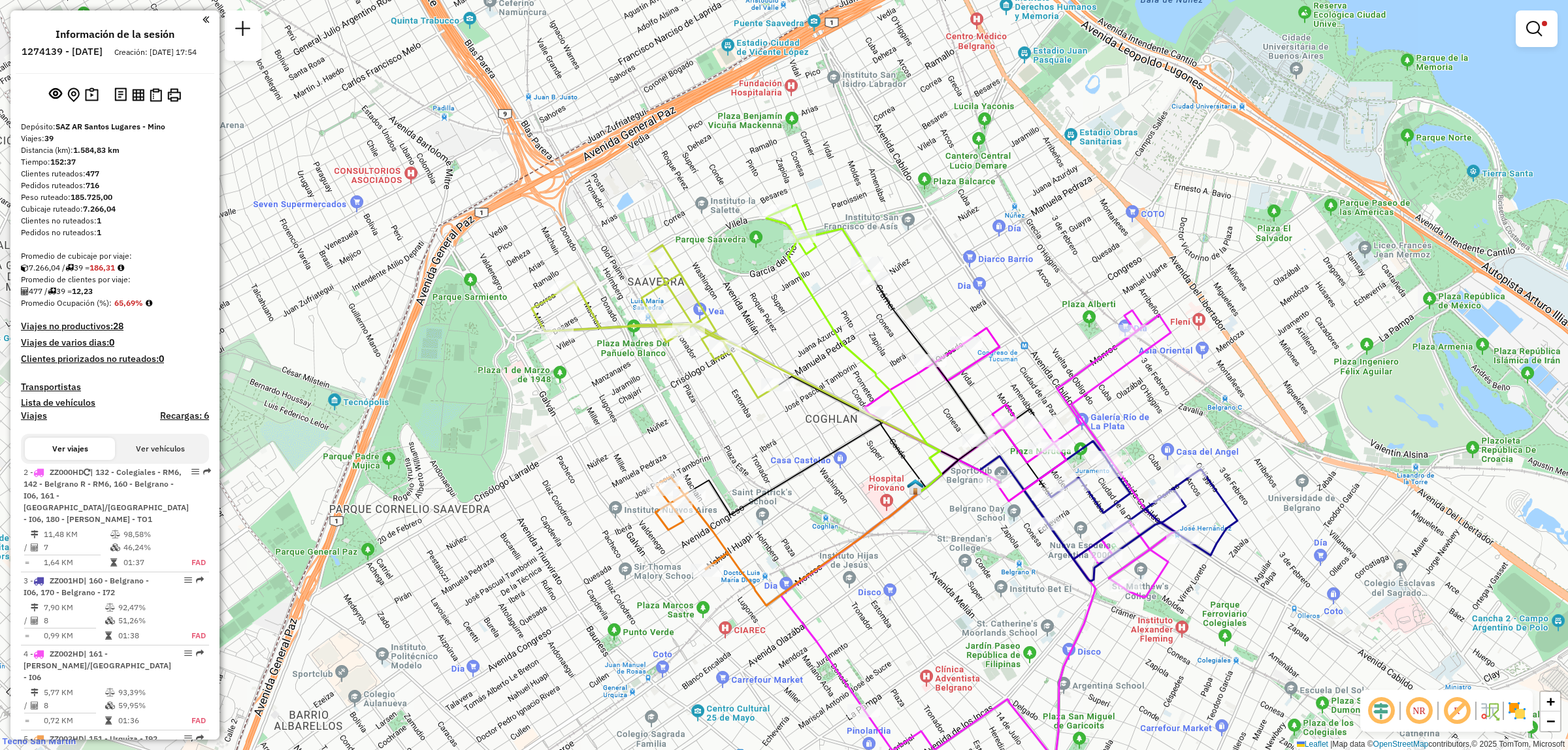
drag, startPoint x: 997, startPoint y: 476, endPoint x: 997, endPoint y: 459, distance: 17.0
click at [997, 459] on icon at bounding box center [1056, 507] width 273 height 103
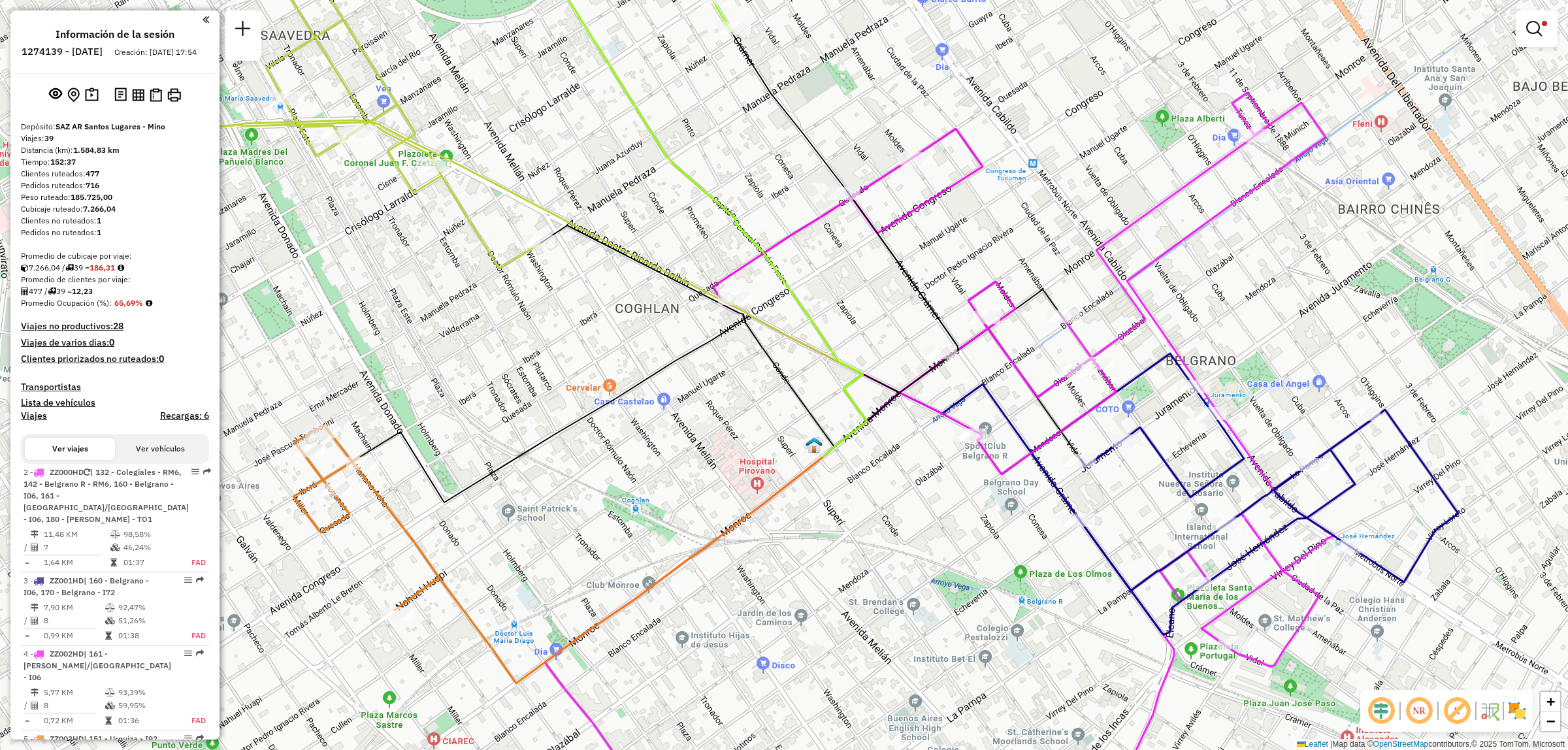
drag, startPoint x: 1161, startPoint y: 396, endPoint x: 1053, endPoint y: 347, distance: 118.6
click at [1062, 347] on icon at bounding box center [1198, 434] width 272 height 682
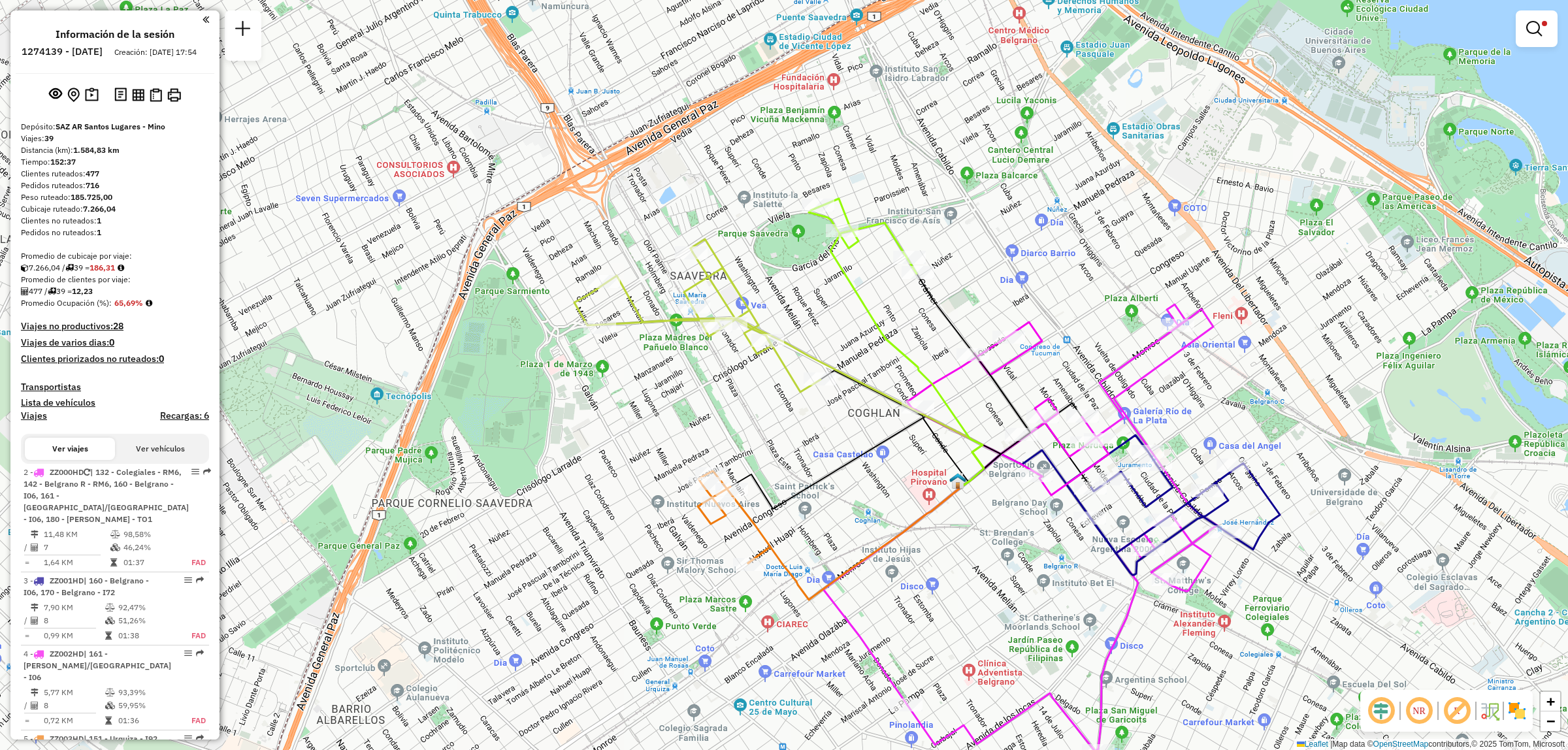
drag, startPoint x: 1218, startPoint y: 632, endPoint x: 1235, endPoint y: 538, distance: 95.5
click at [1235, 538] on div "Limpiar filtros Ventana de servicio Día de servicio Capacidad Transportistas Ve…" at bounding box center [784, 375] width 1568 height 750
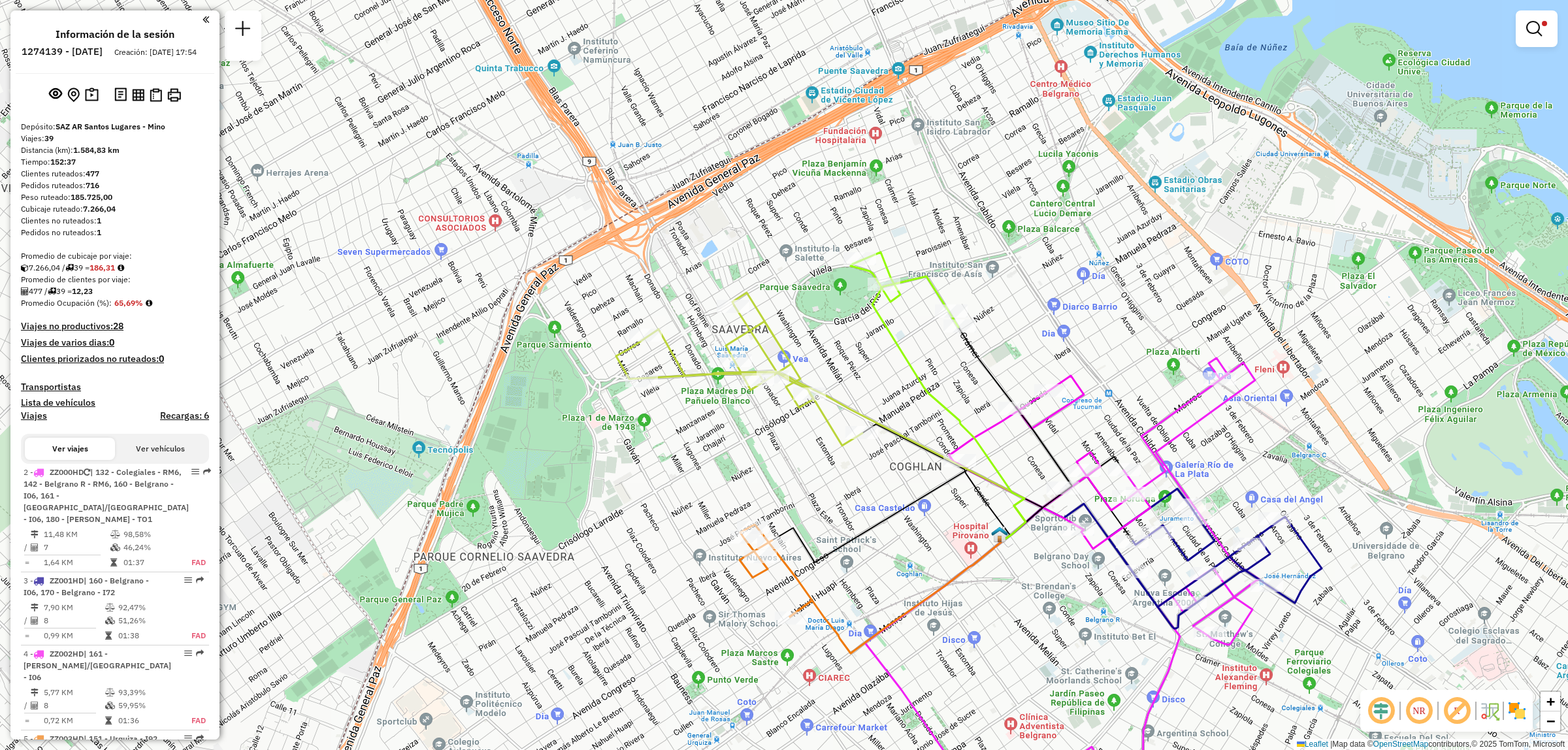
drag, startPoint x: 931, startPoint y: 496, endPoint x: 924, endPoint y: 488, distance: 10.6
click at [926, 482] on div "Ruta 6 - Placa ZZ000HD 0000117055 - Dami Claudio Andres Limpiar filtros Ventana…" at bounding box center [784, 375] width 1568 height 750
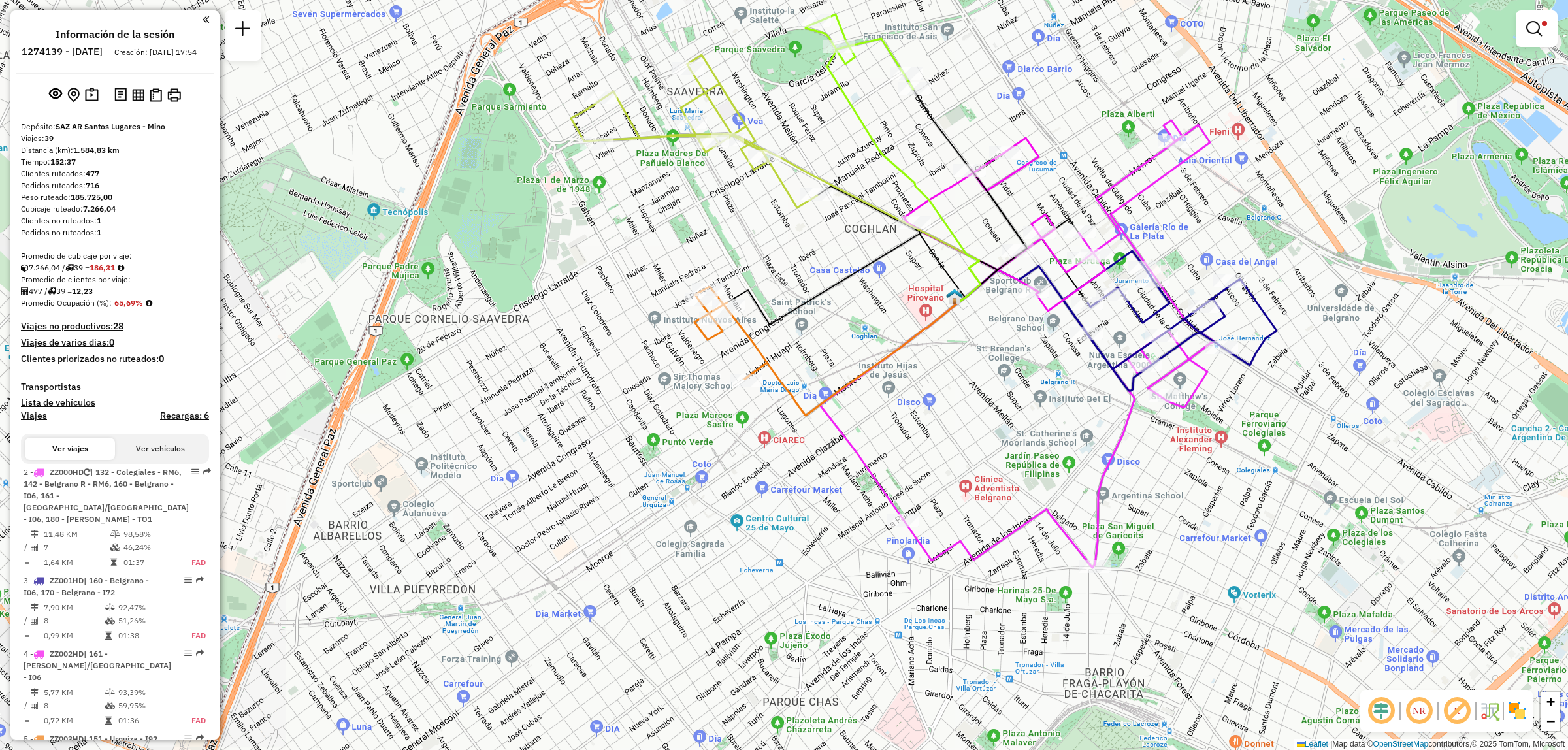
drag, startPoint x: 911, startPoint y: 98, endPoint x: 921, endPoint y: 203, distance: 105.5
click at [921, 203] on div "Ruta 7 - Placa ZZ000HD 0000061830 - NORES RODRIGUEZ JESUS Limpiar filtros Venta…" at bounding box center [784, 375] width 1568 height 750
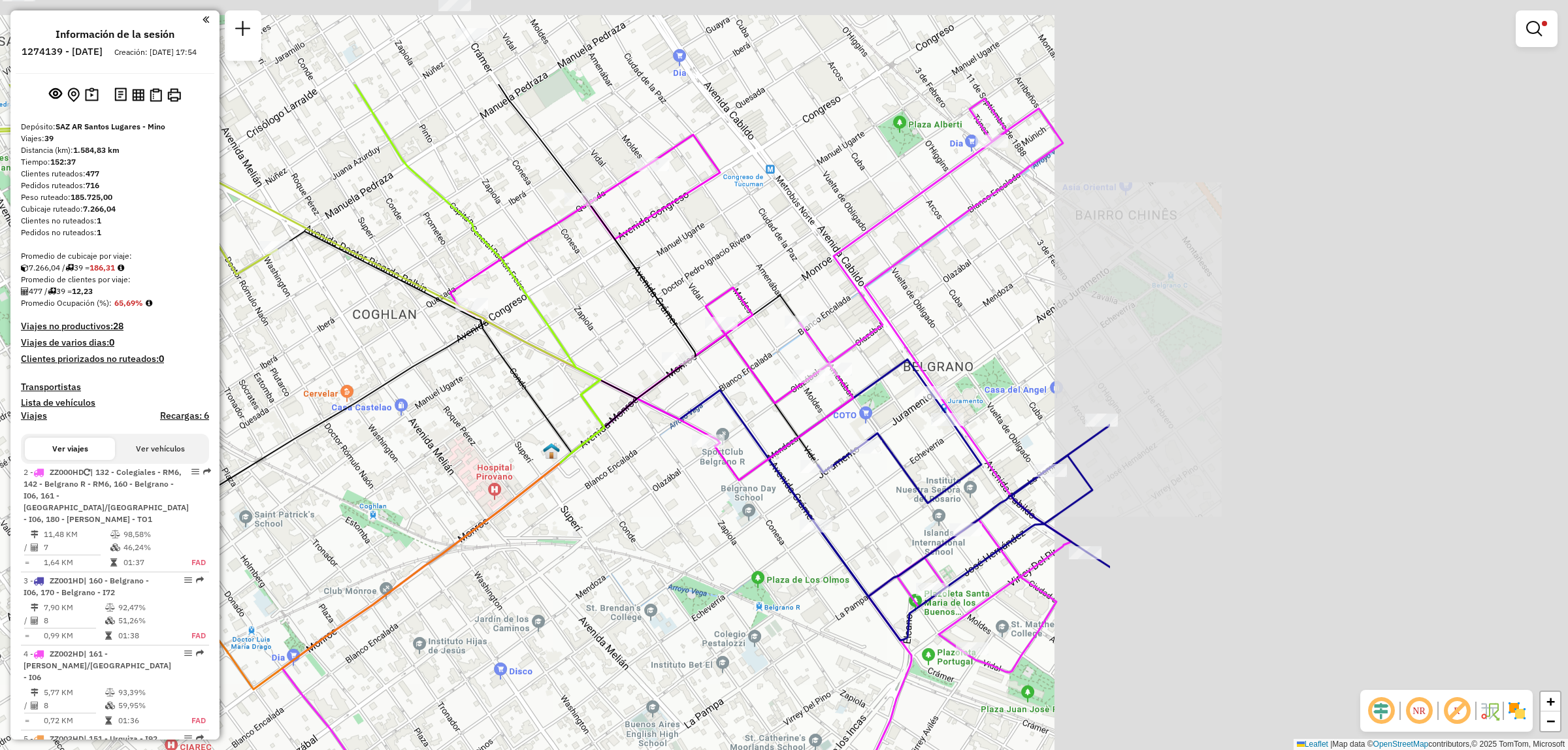
drag, startPoint x: 1113, startPoint y: 328, endPoint x: 549, endPoint y: 468, distance: 581.1
click at [549, 468] on icon at bounding box center [346, 576] width 429 height 227
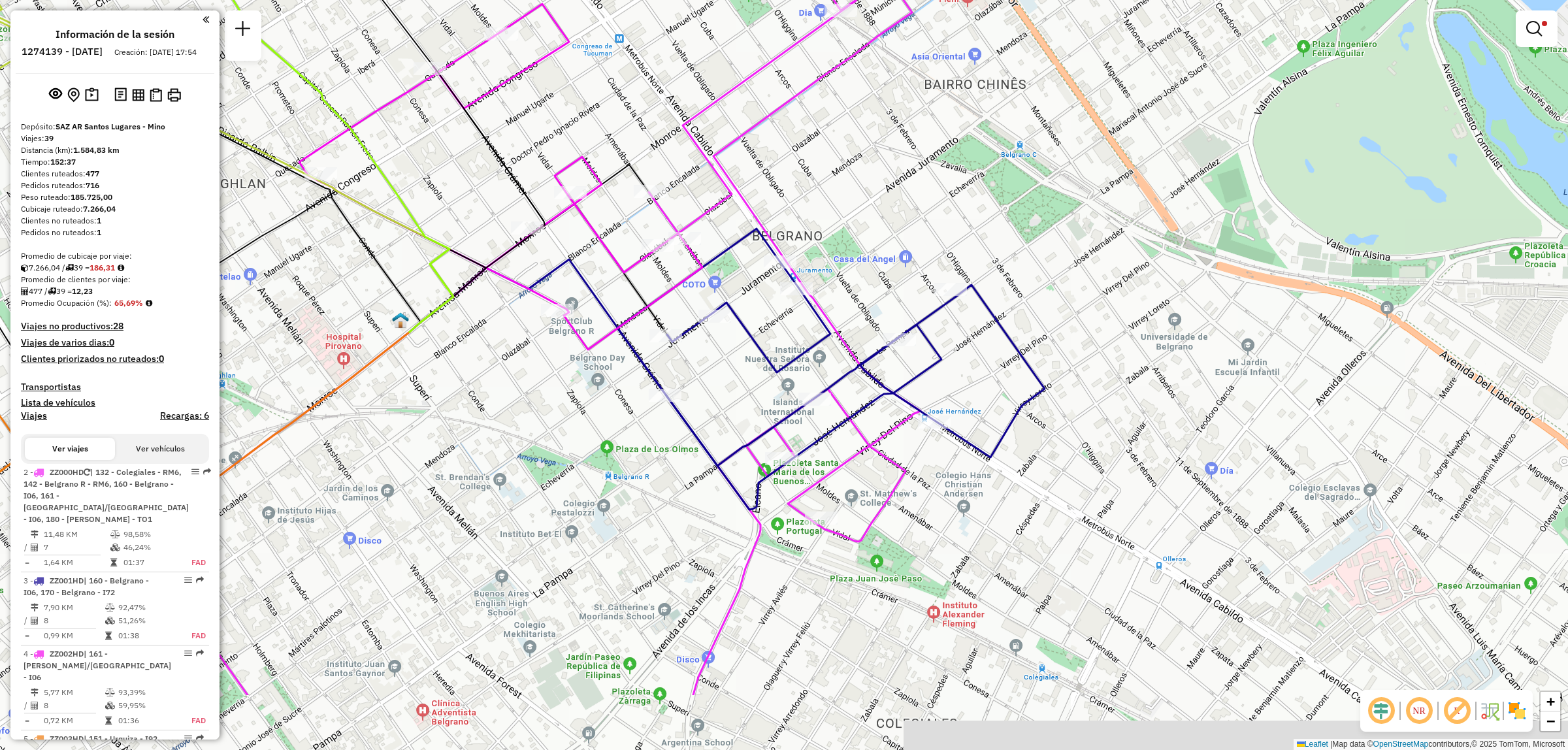
drag, startPoint x: 759, startPoint y: 488, endPoint x: 606, endPoint y: 343, distance: 210.8
click at [606, 343] on div "Limpiar filtros Ventana de servicio Día de servicio Capacidad Transportistas Ve…" at bounding box center [784, 375] width 1568 height 750
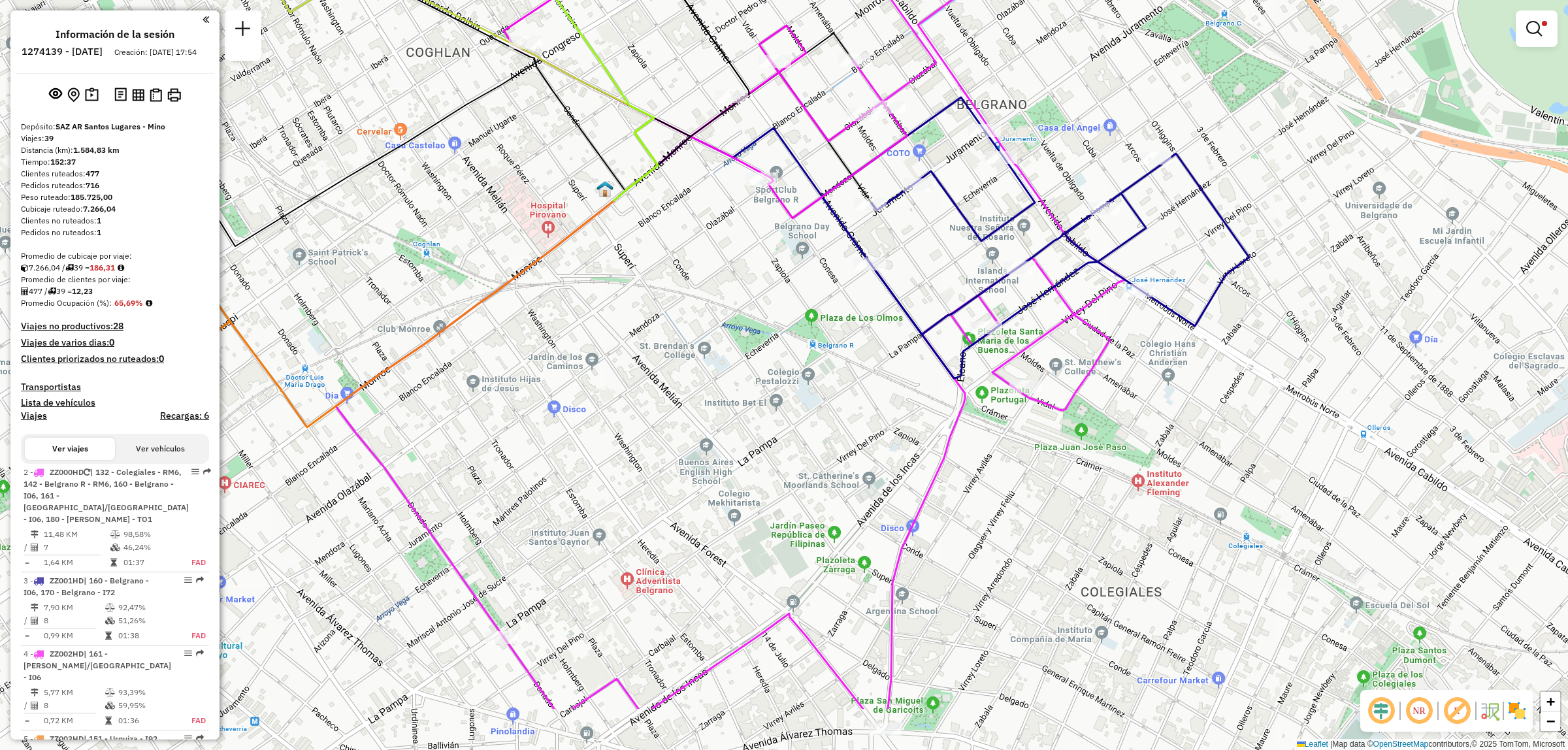
drag, startPoint x: 542, startPoint y: 389, endPoint x: 751, endPoint y: 272, distance: 239.5
click at [752, 272] on div "Limpiar filtros Ventana de servicio Día de servicio Capacidad Transportistas Ve…" at bounding box center [784, 375] width 1568 height 750
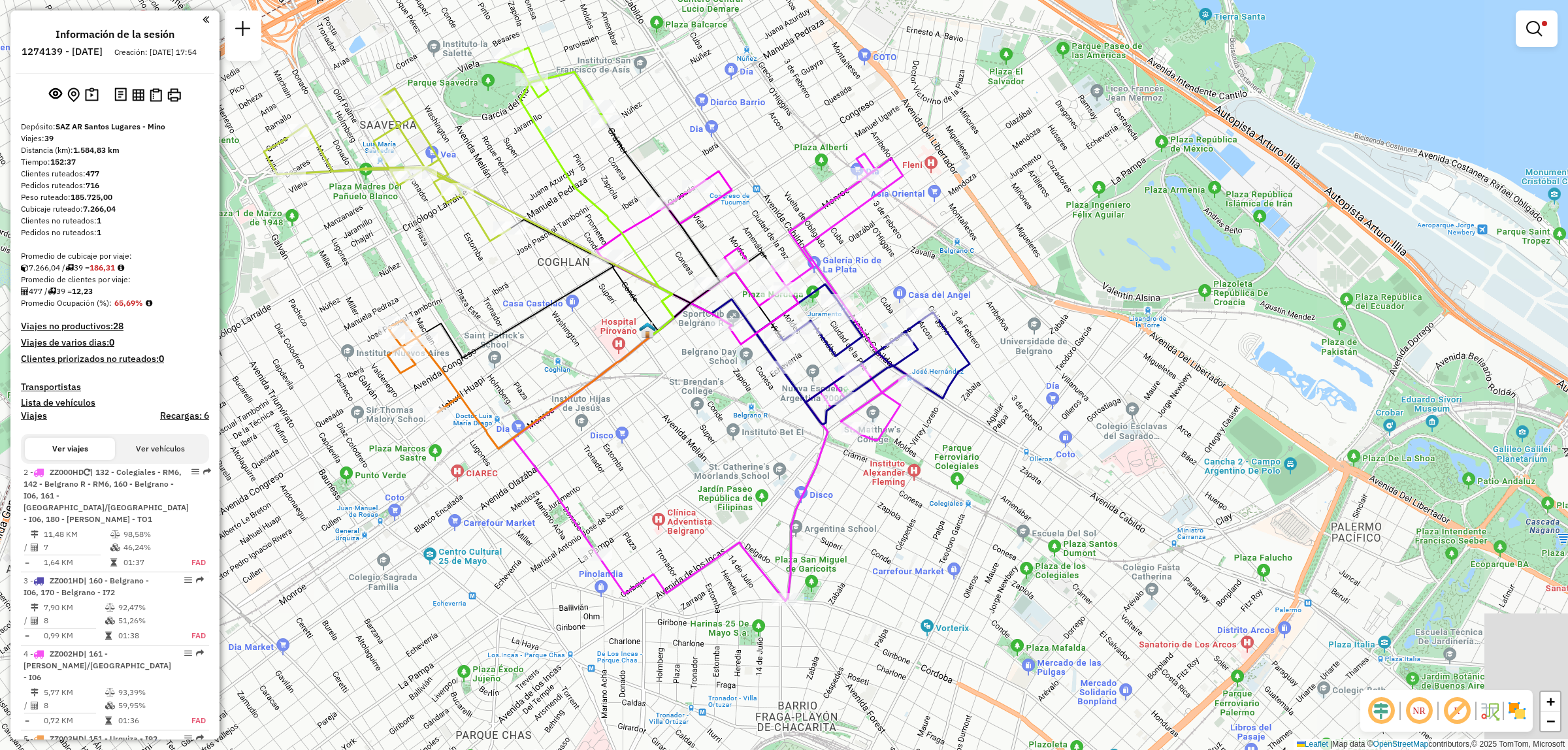
drag, startPoint x: 726, startPoint y: 302, endPoint x: 704, endPoint y: 389, distance: 89.7
click at [704, 389] on div "Limpiar filtros Ventana de servicio Día de servicio Capacidad Transportistas Ve…" at bounding box center [784, 375] width 1568 height 750
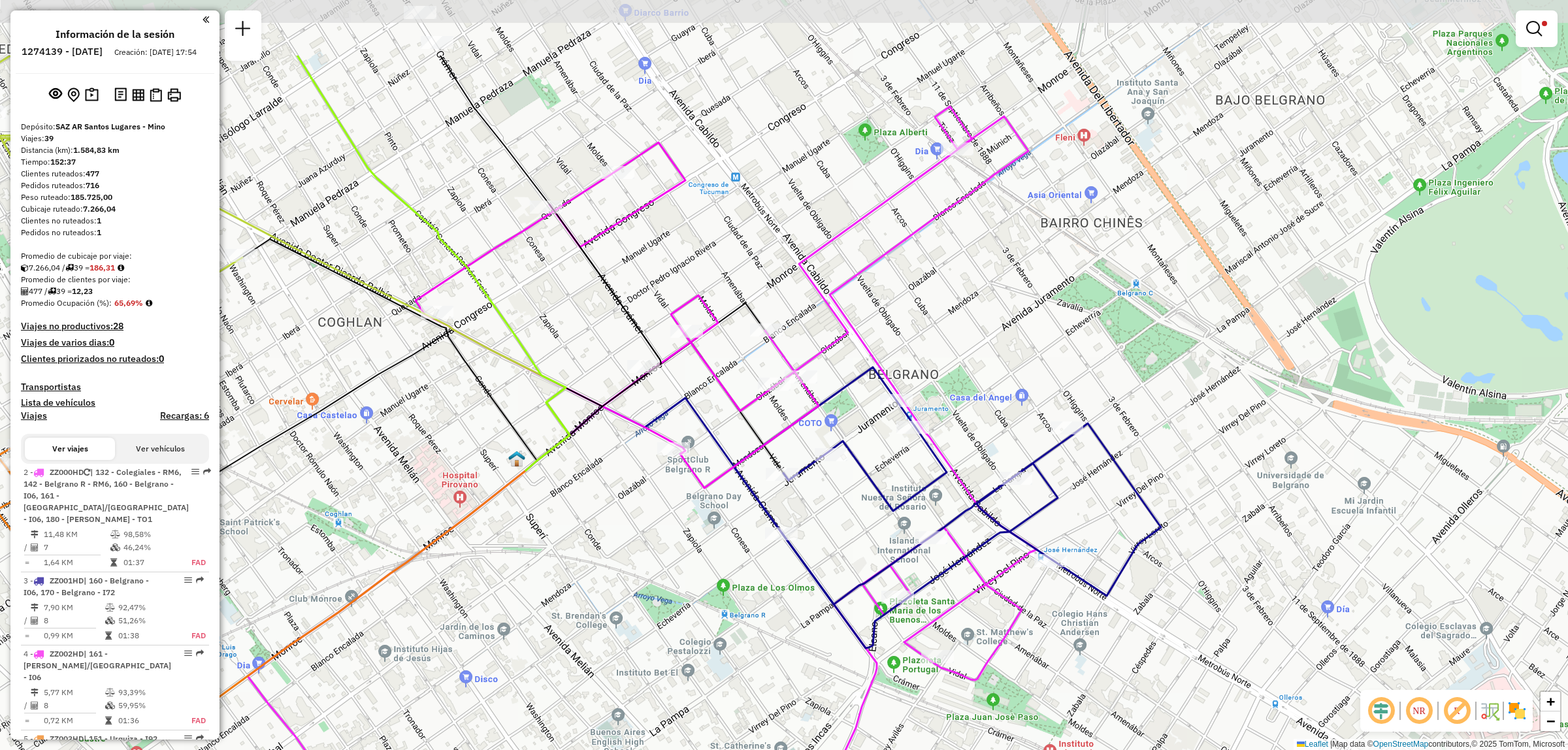
drag, startPoint x: 903, startPoint y: 372, endPoint x: 884, endPoint y: 529, distance: 158.1
click at [886, 528] on div "Limpiar filtros Ventana de servicio Día de servicio Capacidad Transportistas Ve…" at bounding box center [784, 375] width 1568 height 750
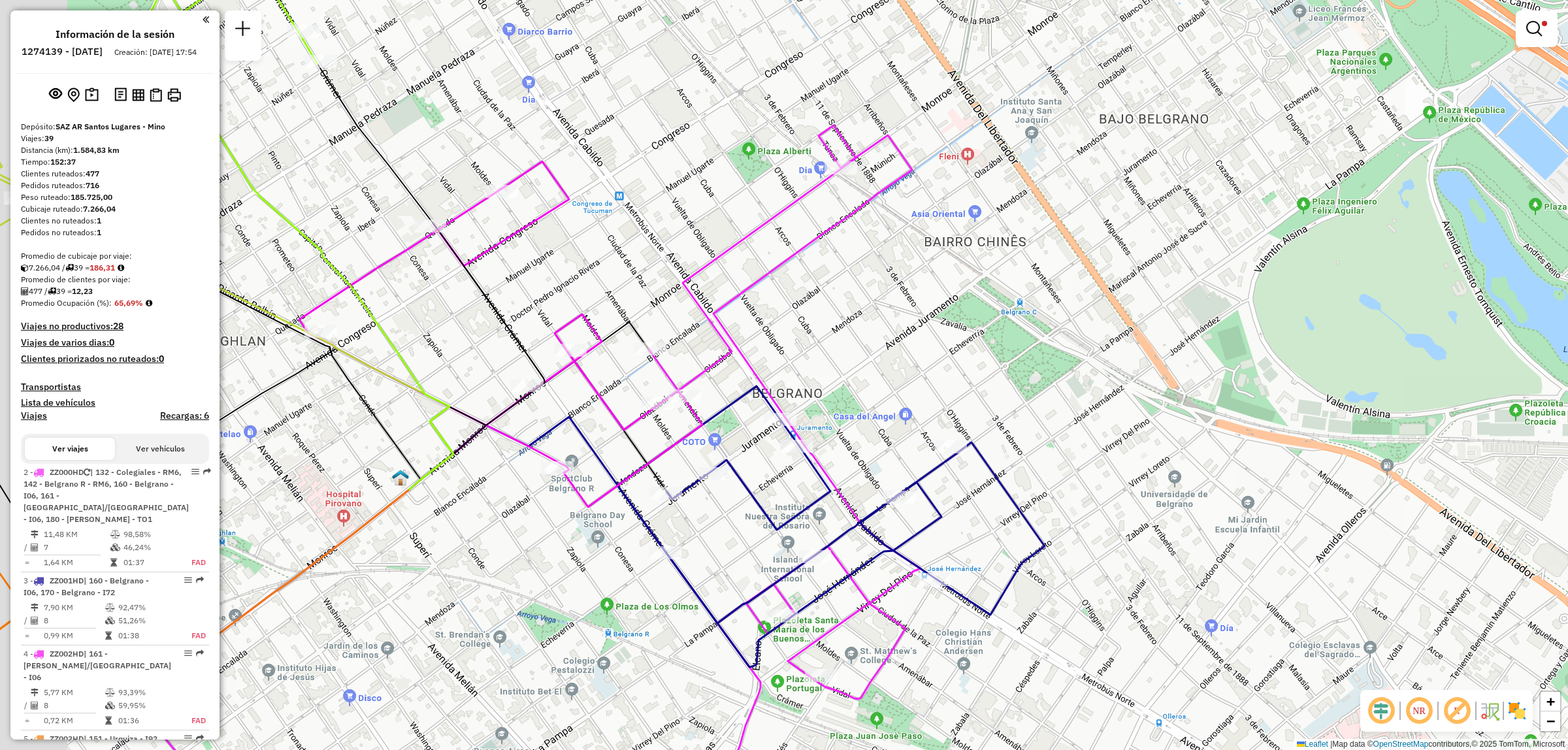
drag, startPoint x: 553, startPoint y: 271, endPoint x: 569, endPoint y: 273, distance: 16.1
click at [569, 273] on div "Limpiar filtros Ventana de servicio Día de servicio Capacidad Transportistas Ve…" at bounding box center [784, 375] width 1568 height 750
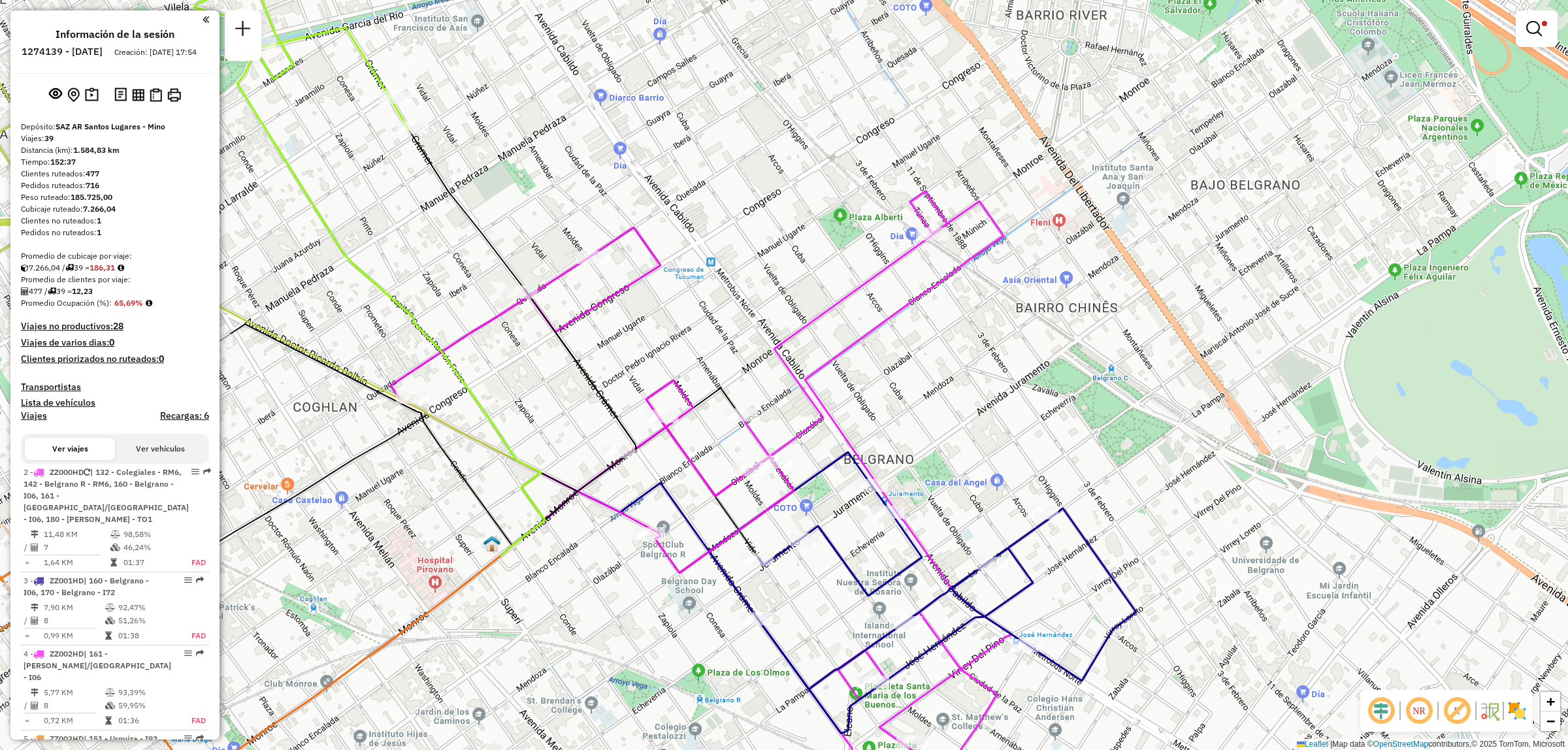
drag, startPoint x: 488, startPoint y: 350, endPoint x: 645, endPoint y: 464, distance: 194.0
click at [645, 464] on div "Limpiar filtros Ventana de servicio Día de servicio Capacidad Transportistas Ve…" at bounding box center [784, 375] width 1568 height 750
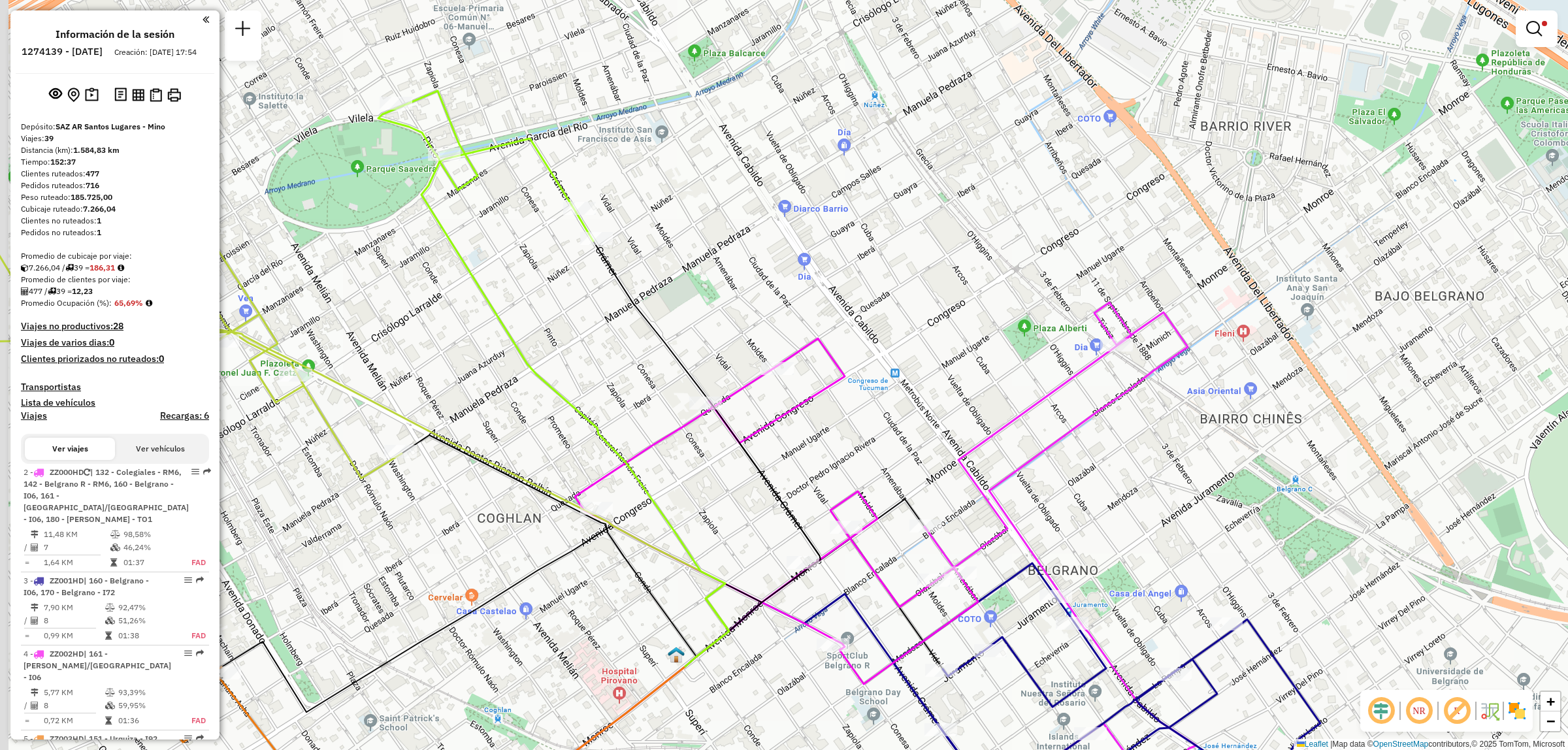
drag, startPoint x: 505, startPoint y: 387, endPoint x: 588, endPoint y: 435, distance: 95.9
click at [588, 435] on div "Limpiar filtros Ventana de servicio Día de servicio Capacidad Transportistas Ve…" at bounding box center [784, 375] width 1568 height 750
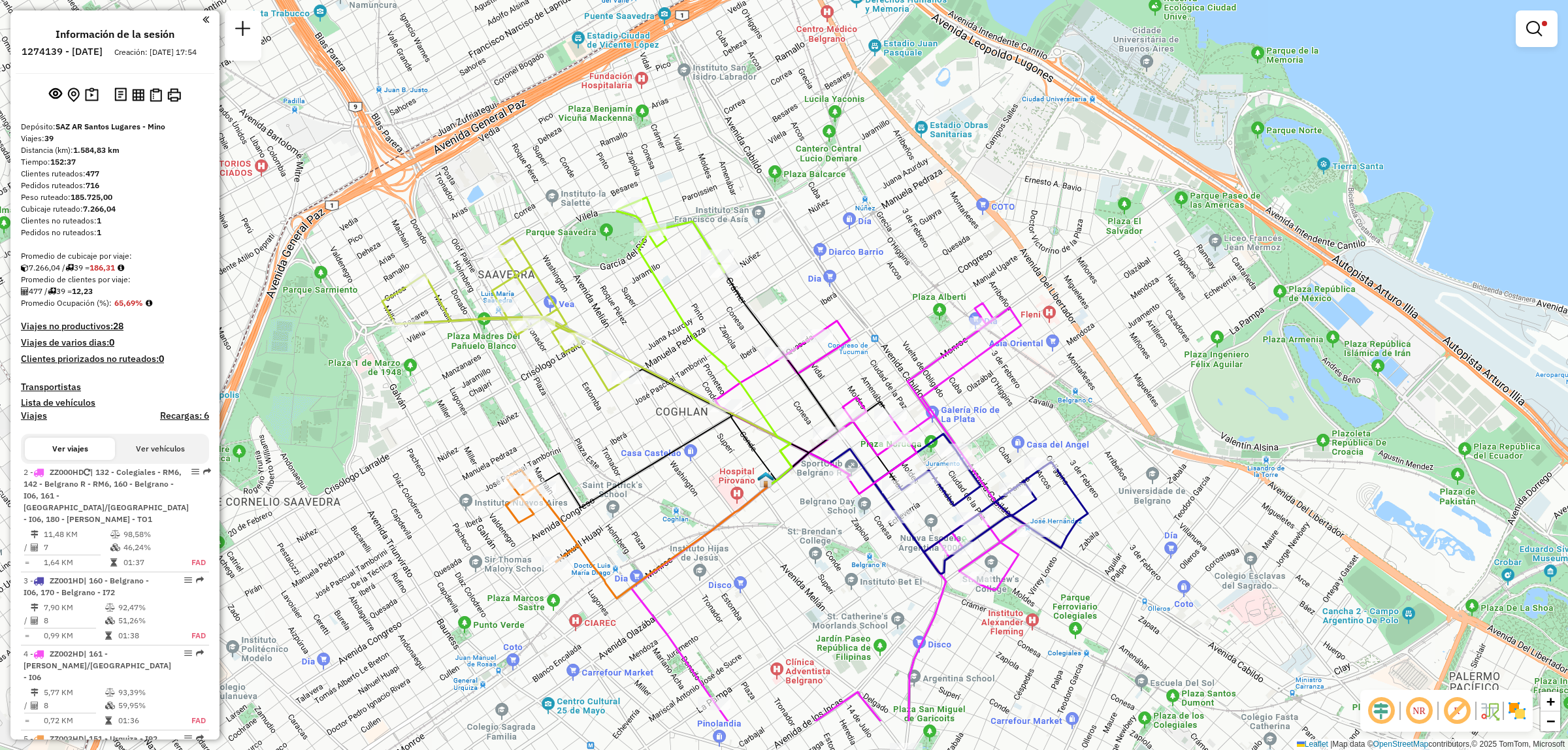
drag, startPoint x: 781, startPoint y: 596, endPoint x: 786, endPoint y: 481, distance: 115.1
click at [784, 485] on div "Limpiar filtros Ventana de servicio Día de servicio Capacidad Transportistas Ve…" at bounding box center [784, 375] width 1568 height 750
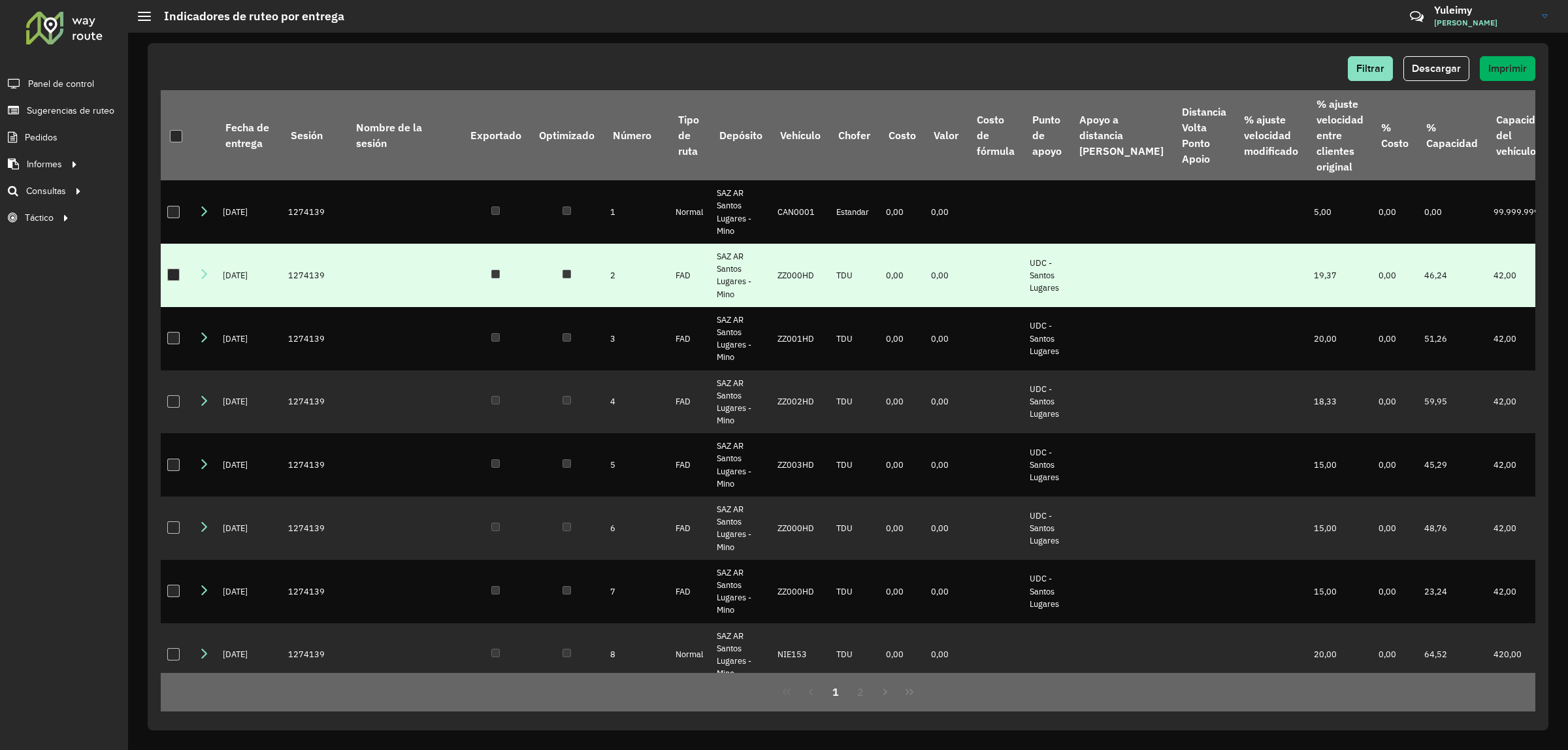
click at [172, 280] on div at bounding box center [173, 274] width 13 height 13
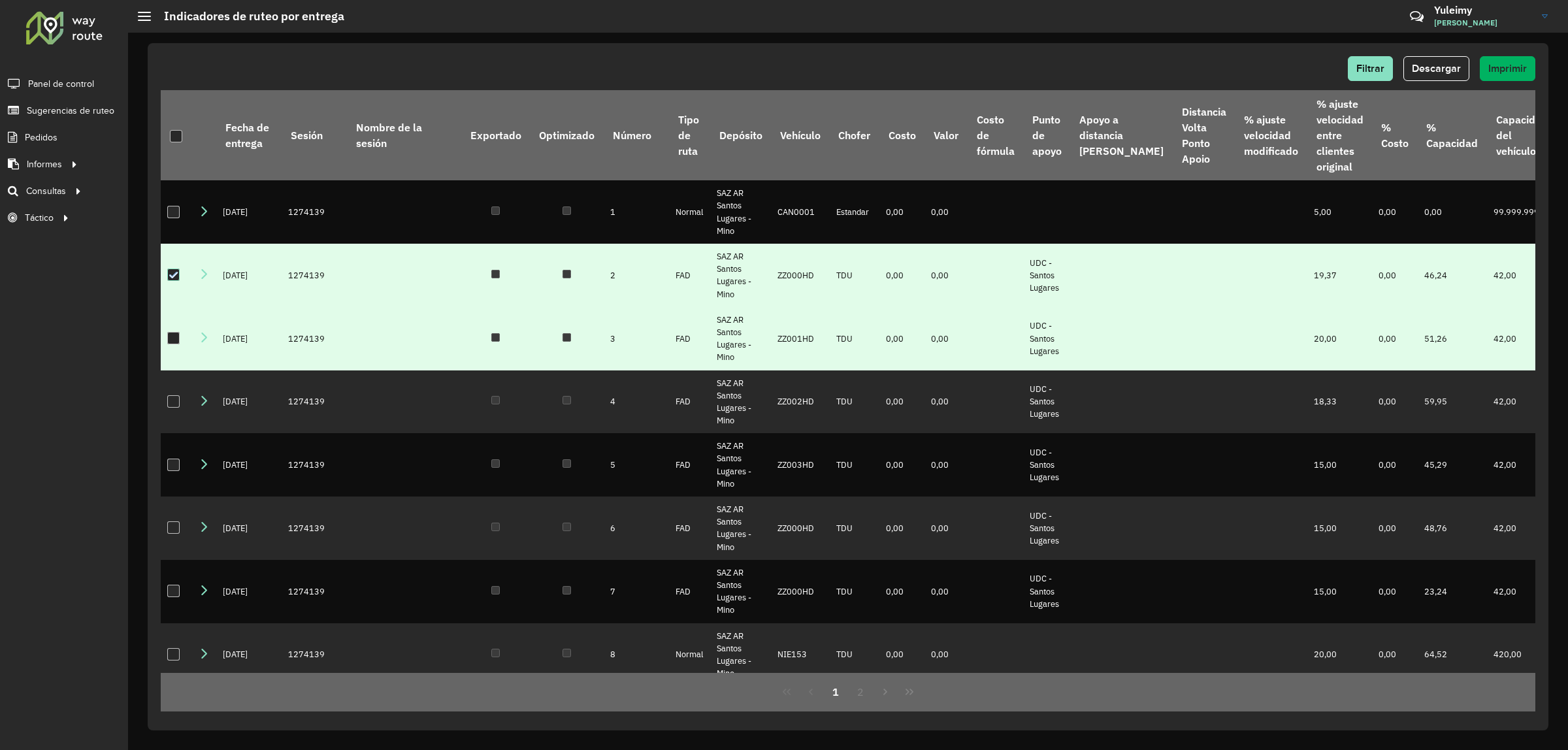
click at [169, 344] on div at bounding box center [173, 338] width 13 height 13
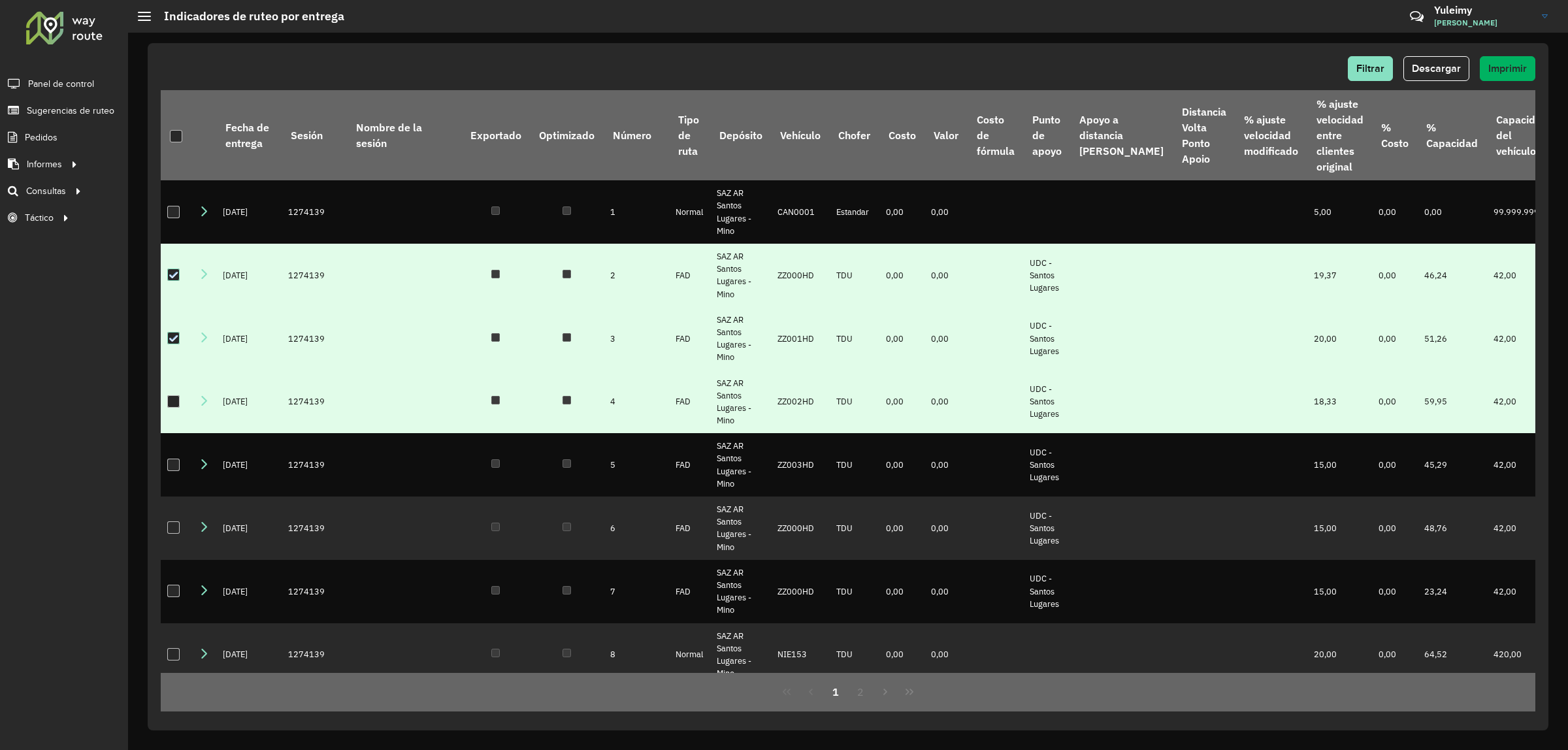
click at [177, 407] on div at bounding box center [173, 401] width 13 height 13
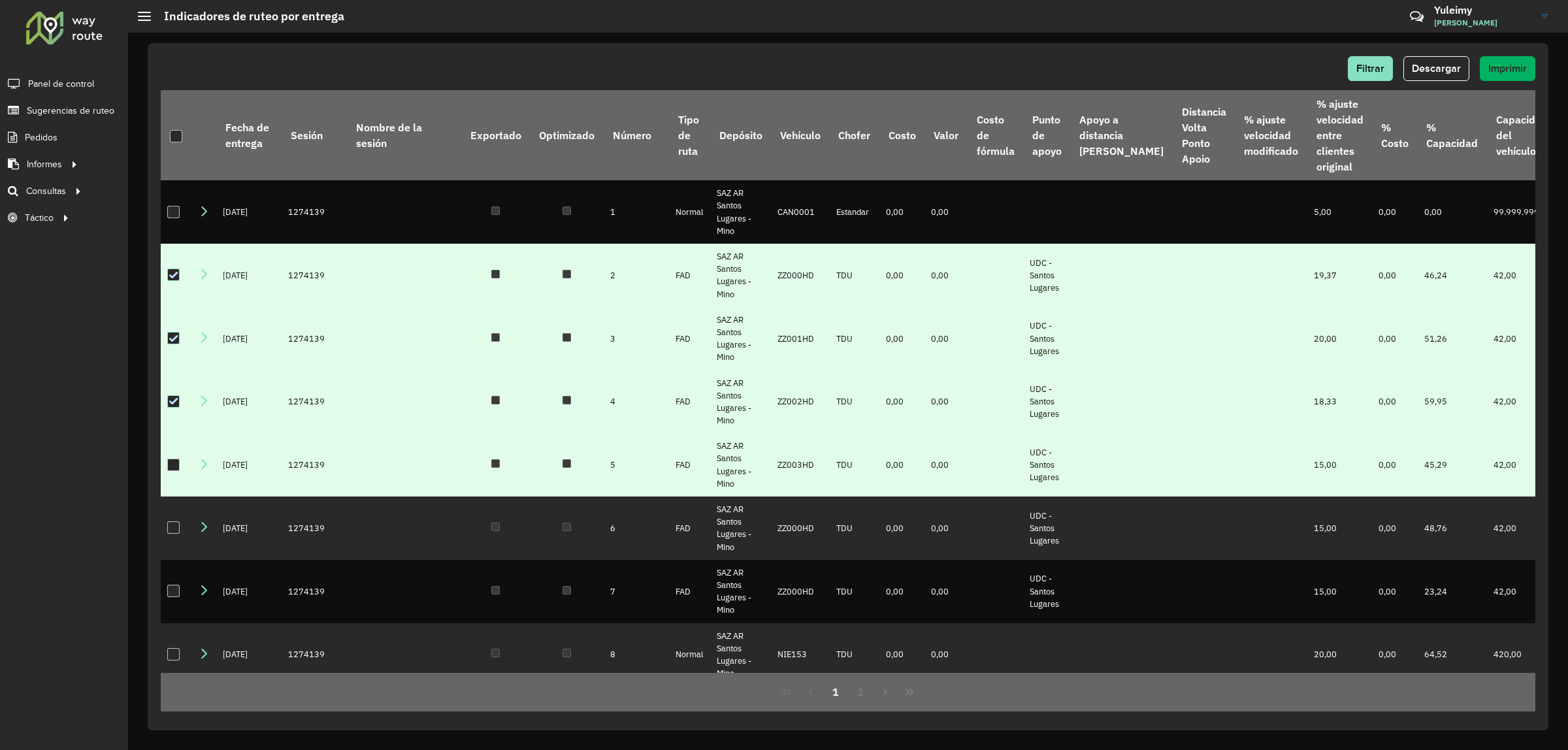
click at [171, 470] on div at bounding box center [173, 464] width 13 height 13
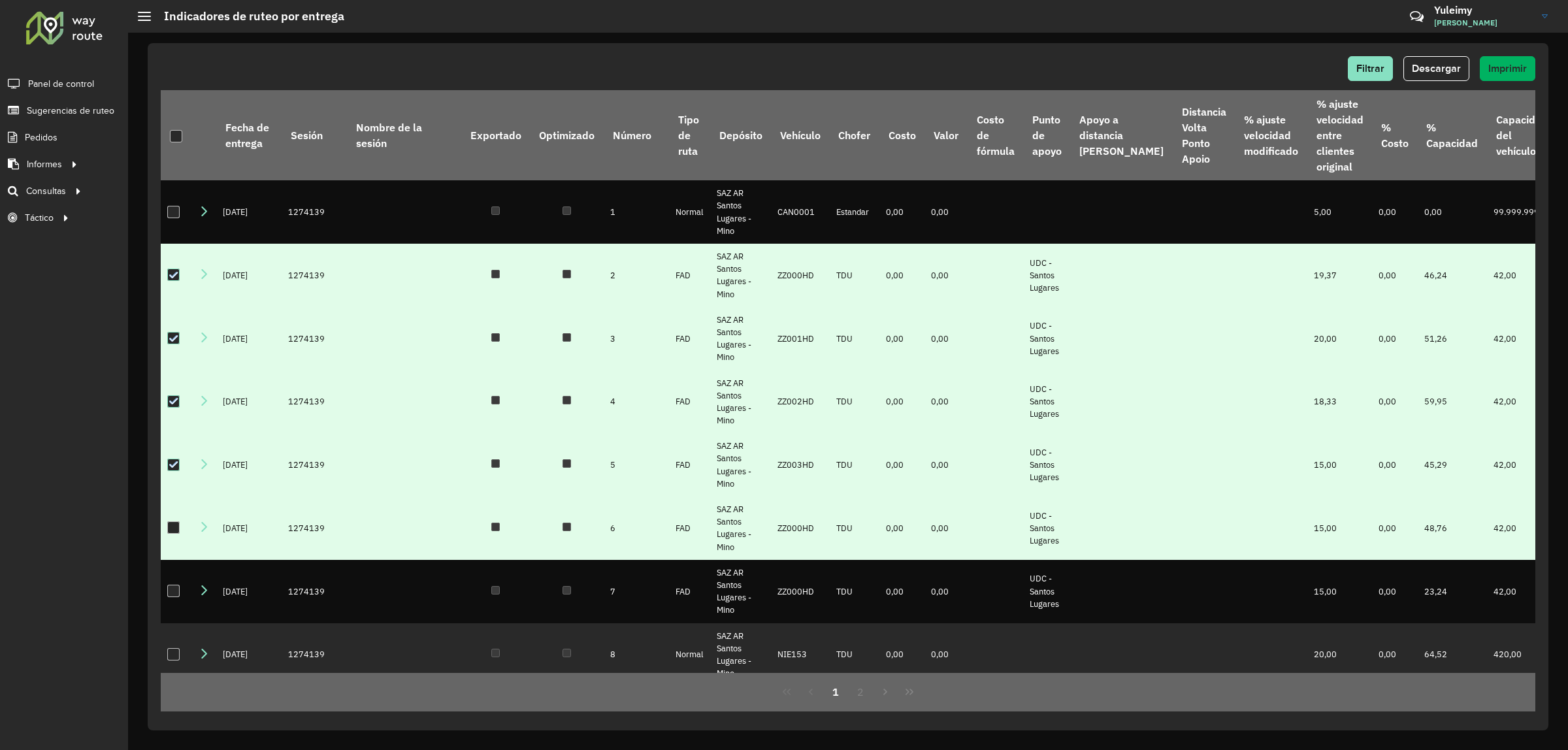
click at [176, 534] on div at bounding box center [173, 527] width 13 height 13
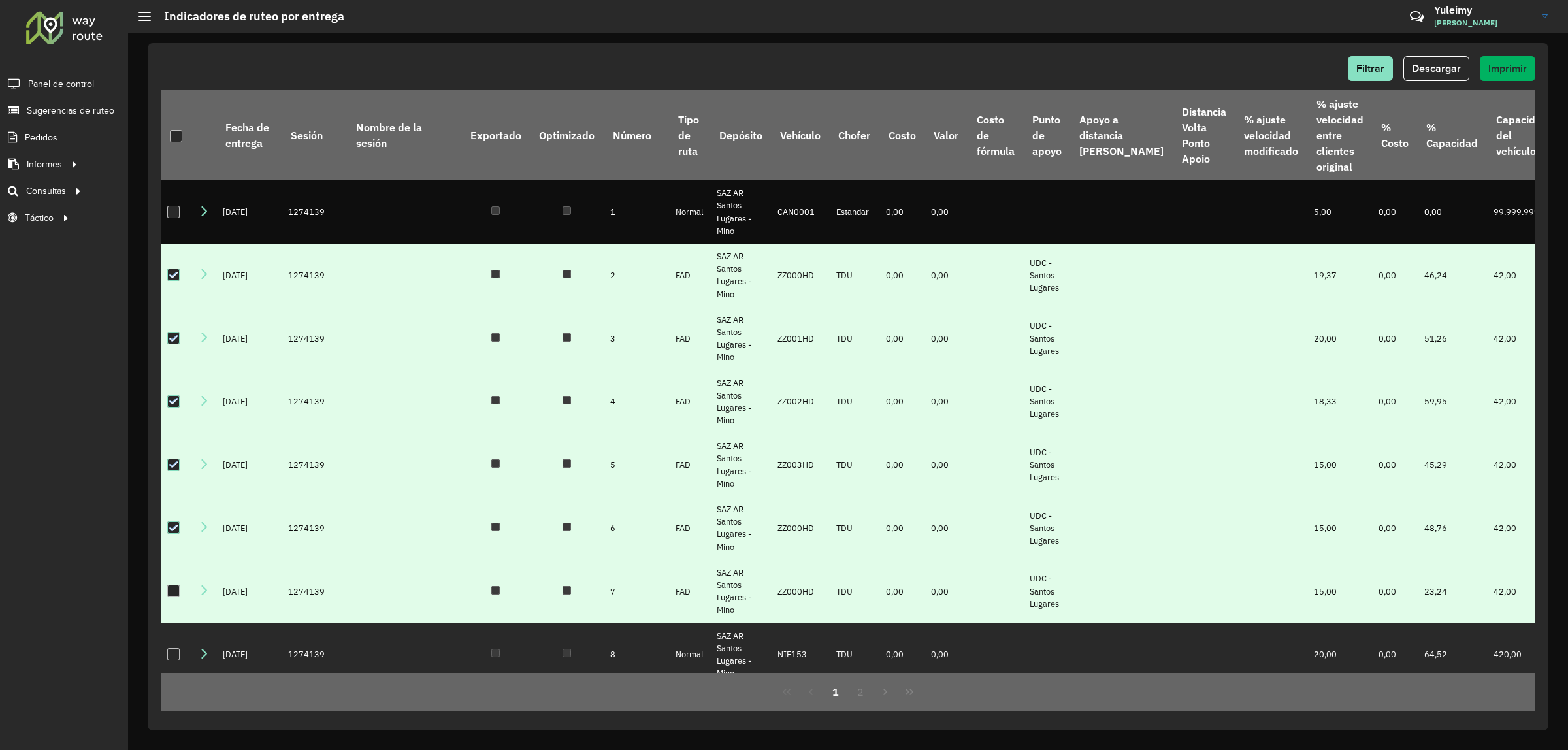
click at [172, 597] on div at bounding box center [173, 591] width 13 height 13
click at [1432, 72] on span "Descargar" at bounding box center [1436, 68] width 49 height 11
